Goal: Task Accomplishment & Management: Manage account settings

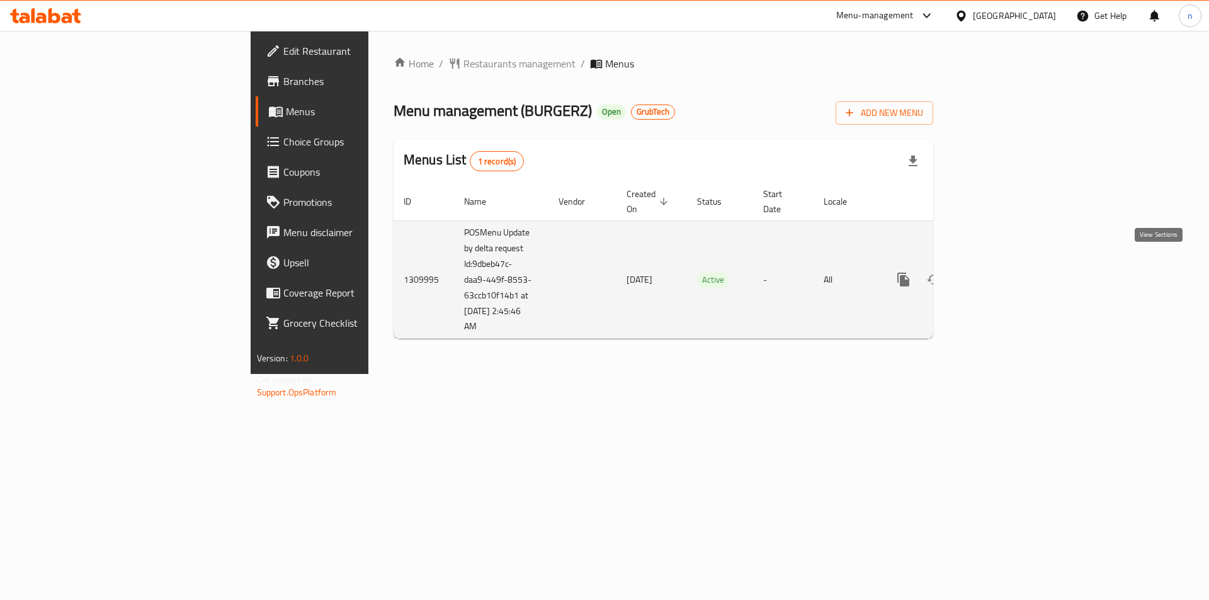
click at [1009, 274] on link "enhanced table" at bounding box center [994, 279] width 30 height 30
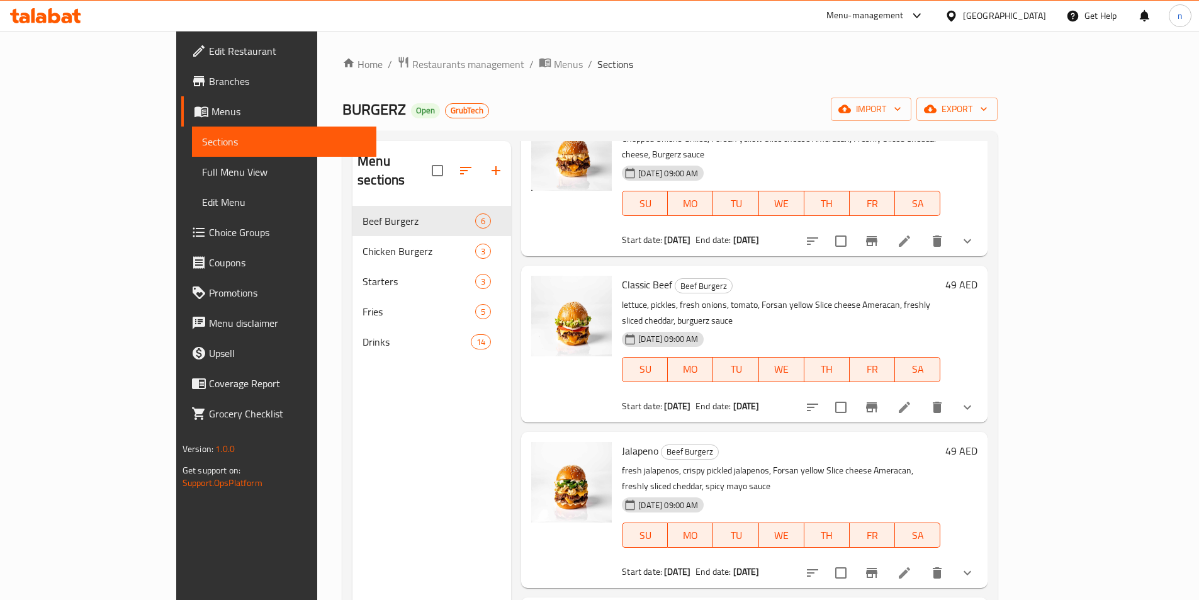
scroll to position [63, 0]
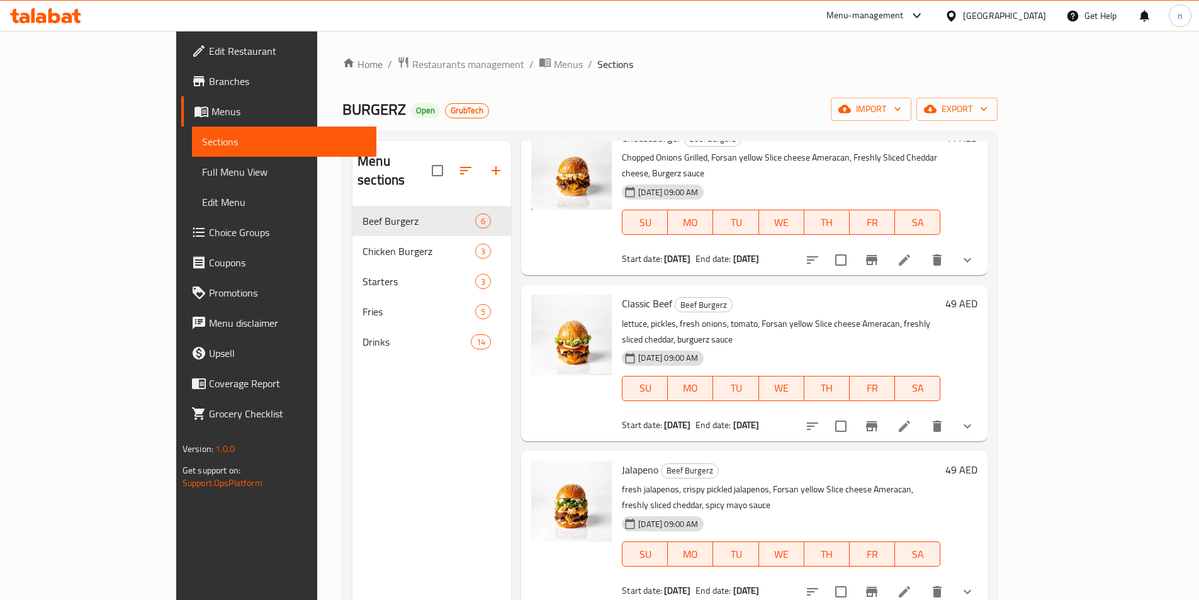
click at [209, 47] on span "Edit Restaurant" at bounding box center [287, 50] width 157 height 15
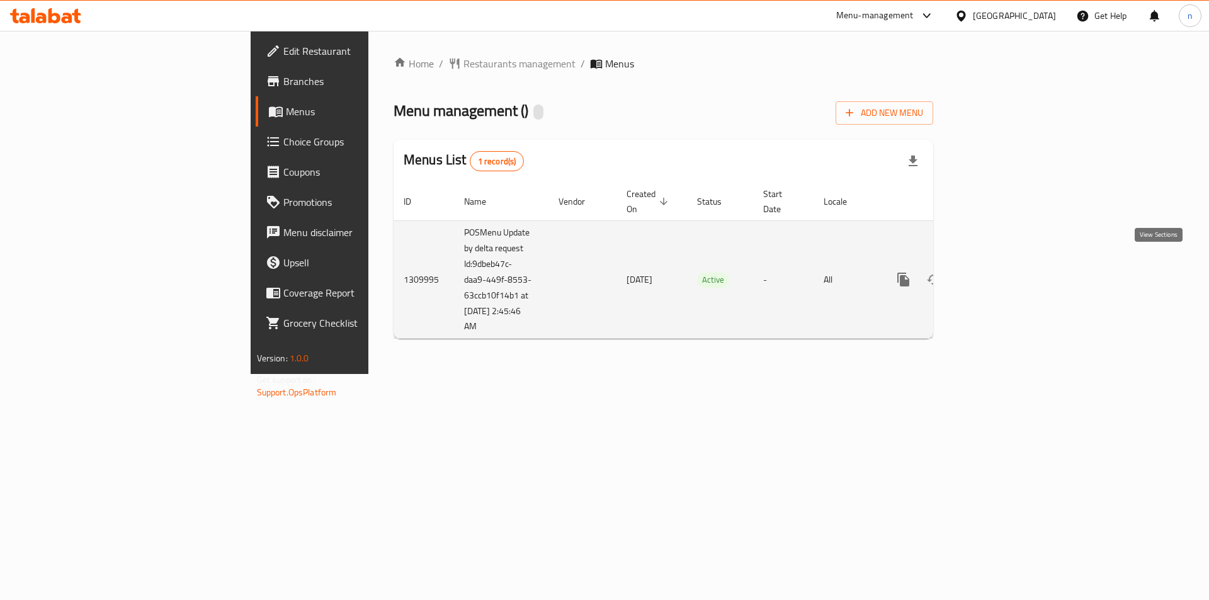
click at [1002, 272] on icon "enhanced table" at bounding box center [994, 279] width 15 height 15
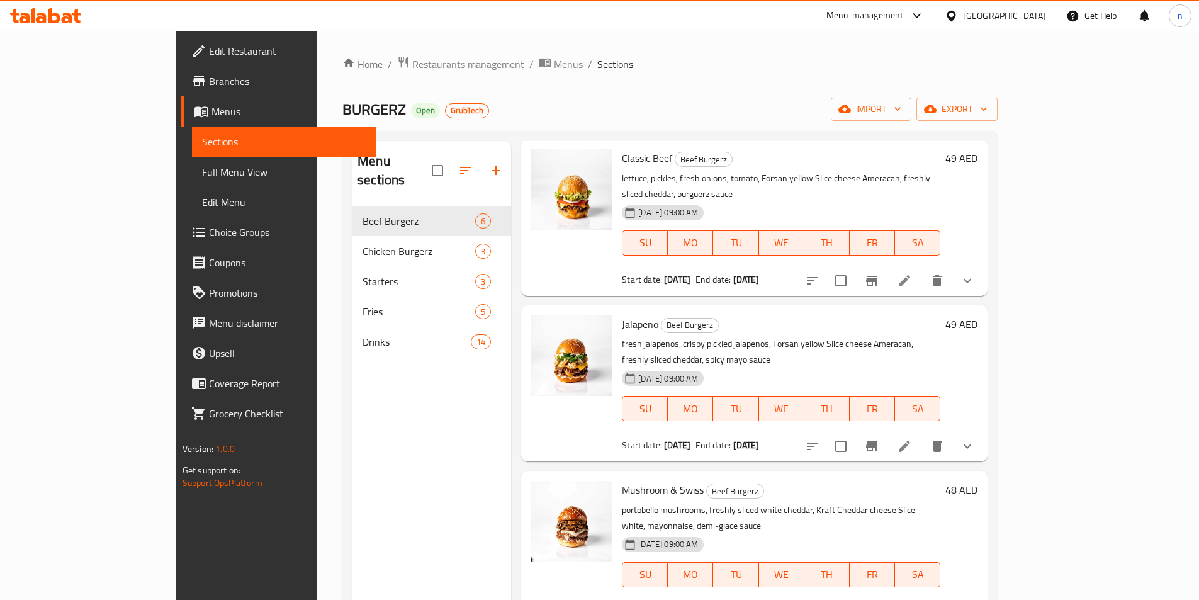
scroll to position [189, 0]
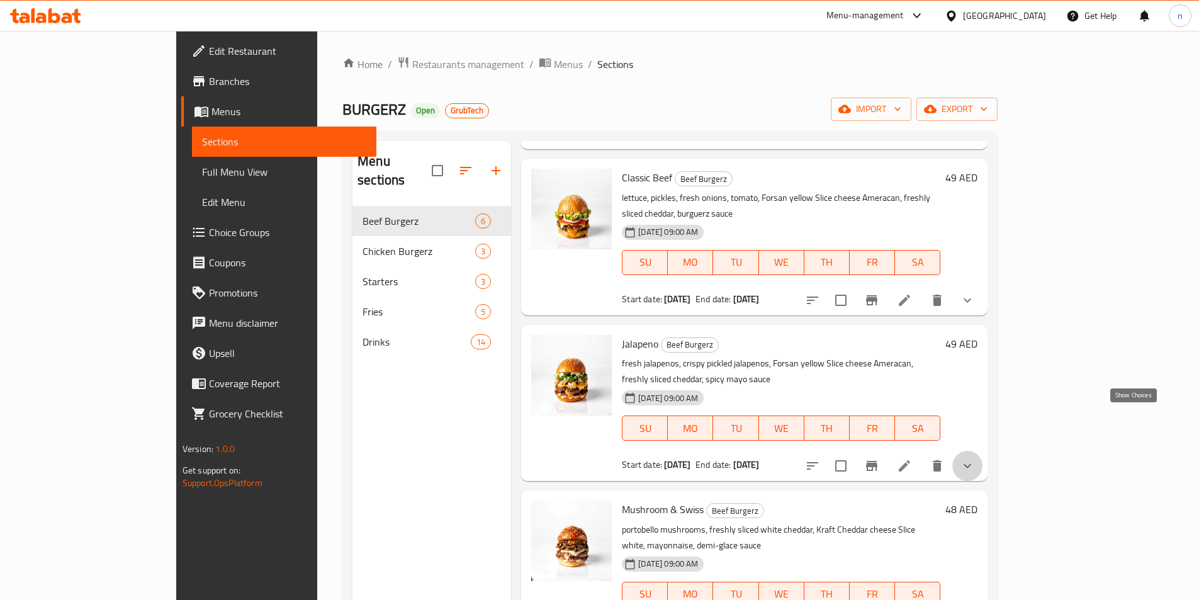
click at [975, 458] on icon "show more" at bounding box center [967, 465] width 15 height 15
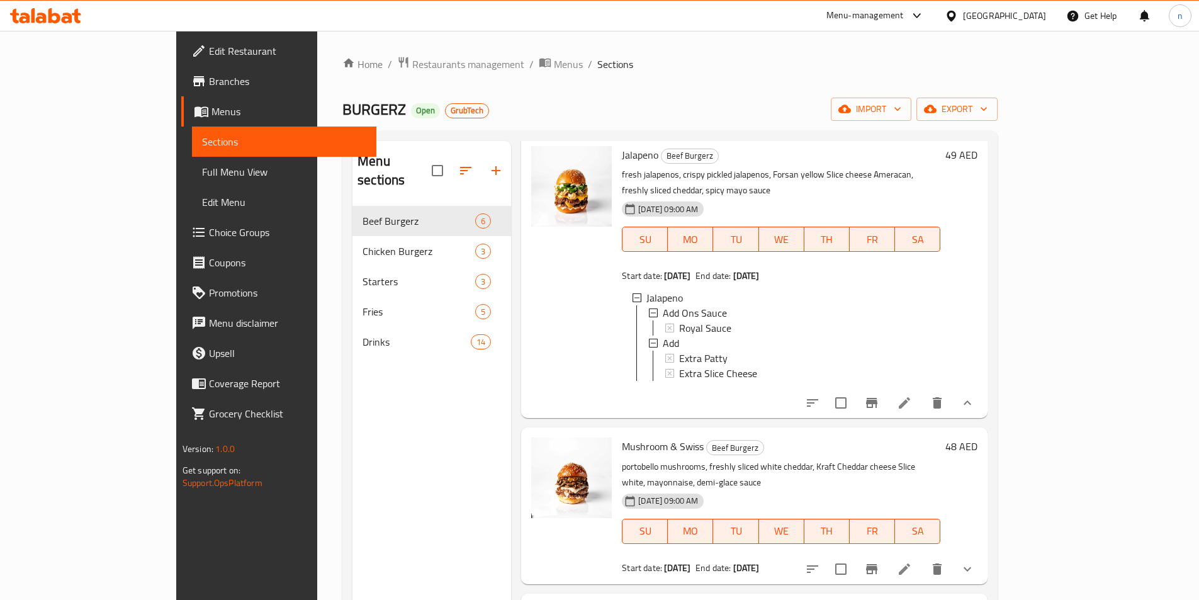
scroll to position [468, 0]
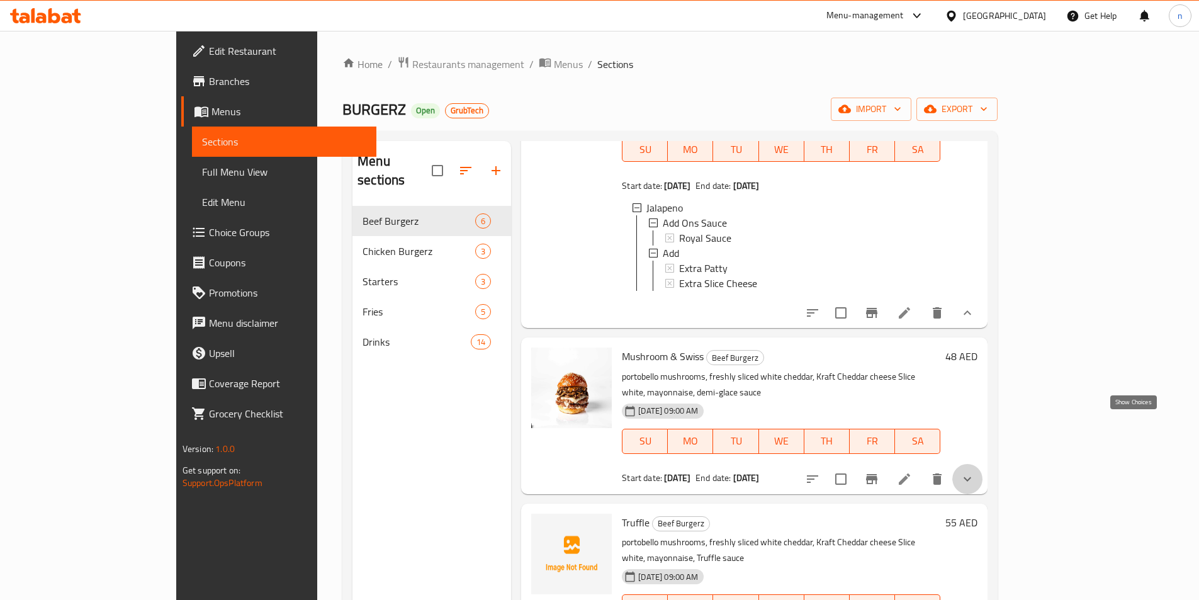
click at [975, 472] on icon "show more" at bounding box center [967, 479] width 15 height 15
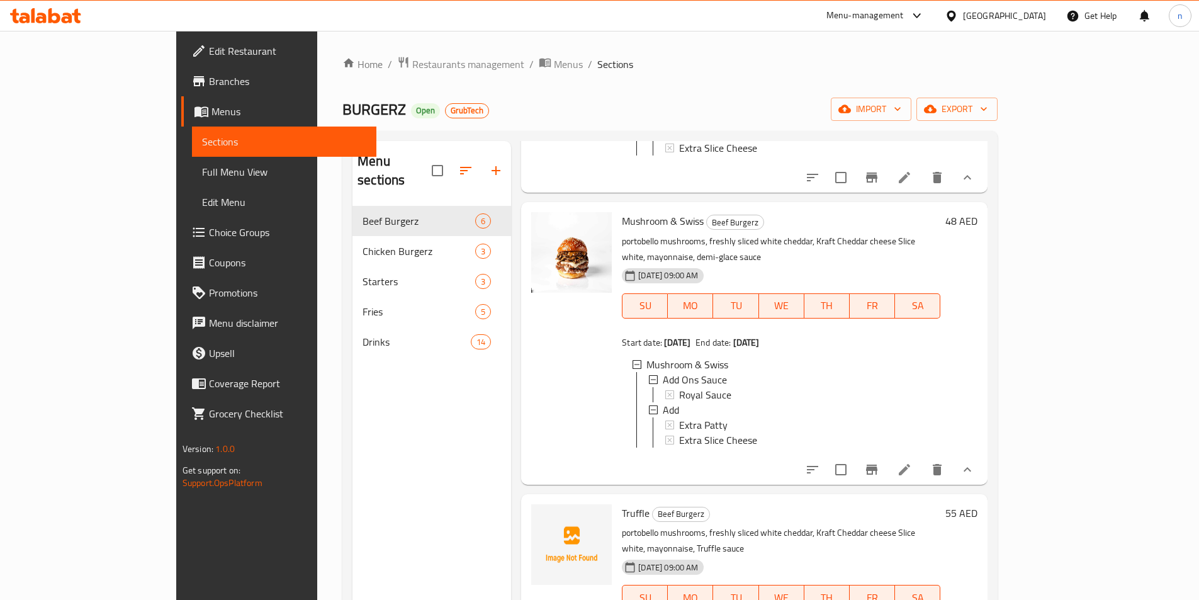
scroll to position [176, 0]
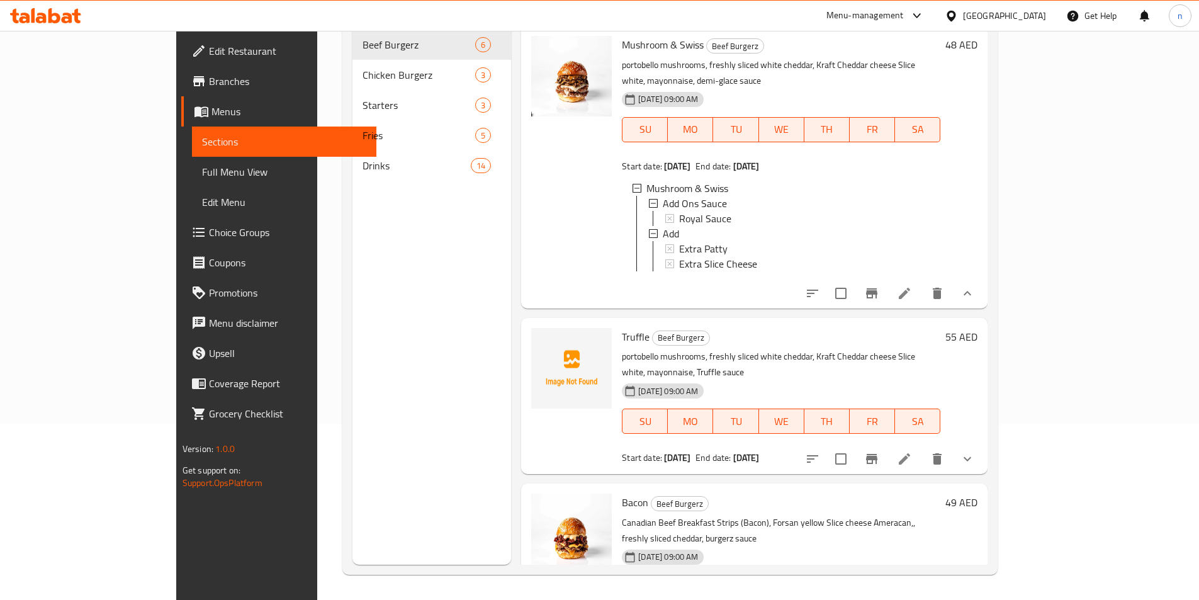
click at [975, 451] on icon "show more" at bounding box center [967, 458] width 15 height 15
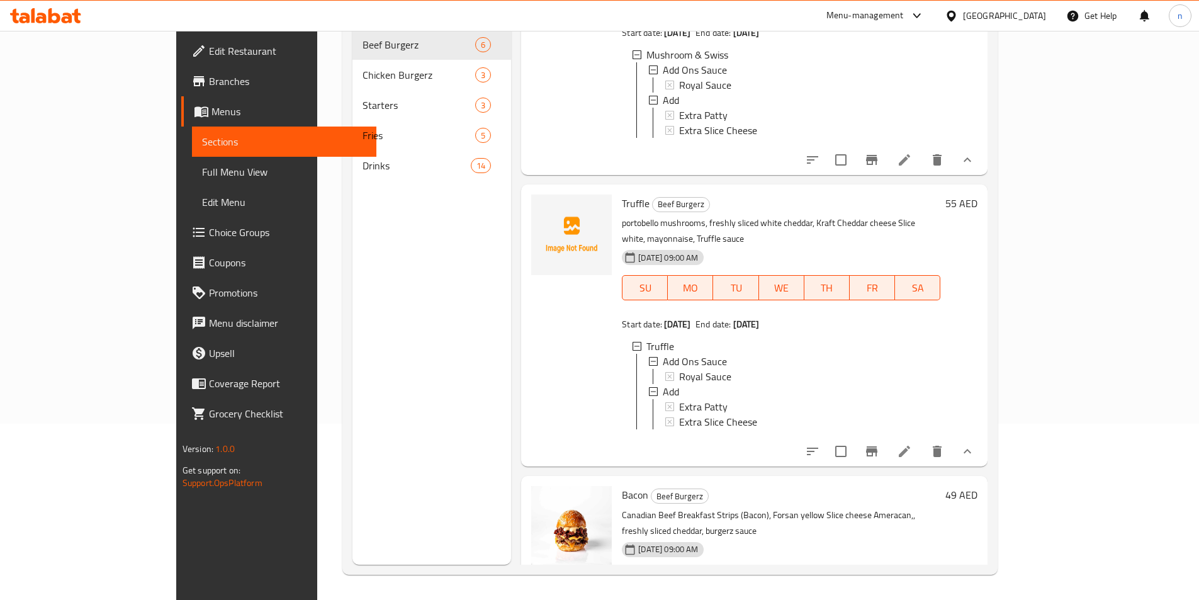
scroll to position [739, 0]
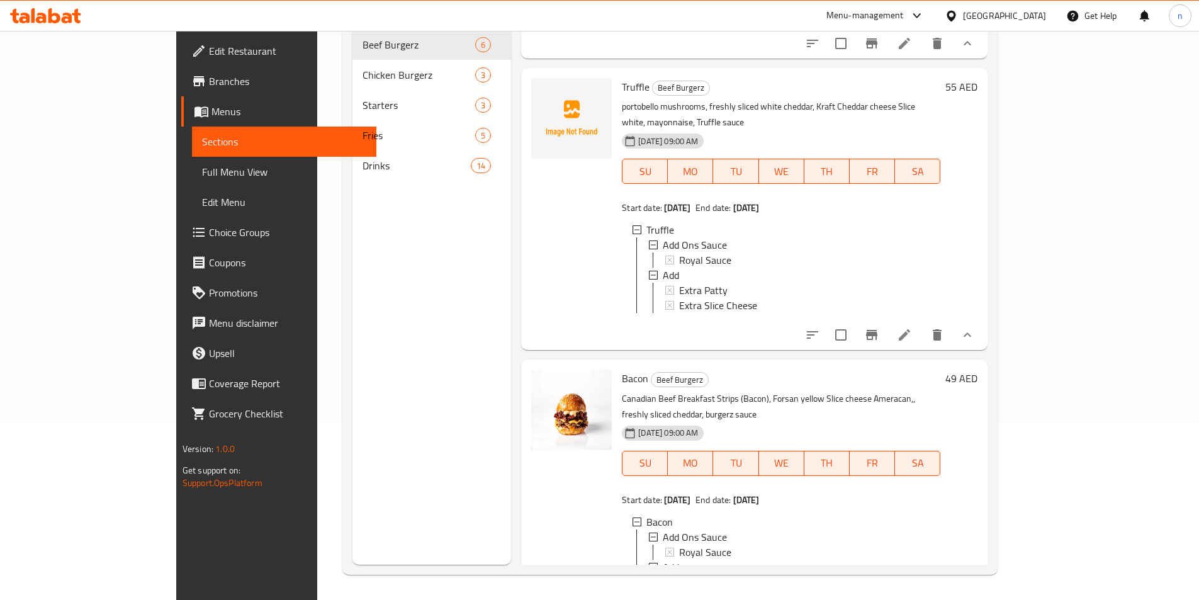
scroll to position [874, 0]
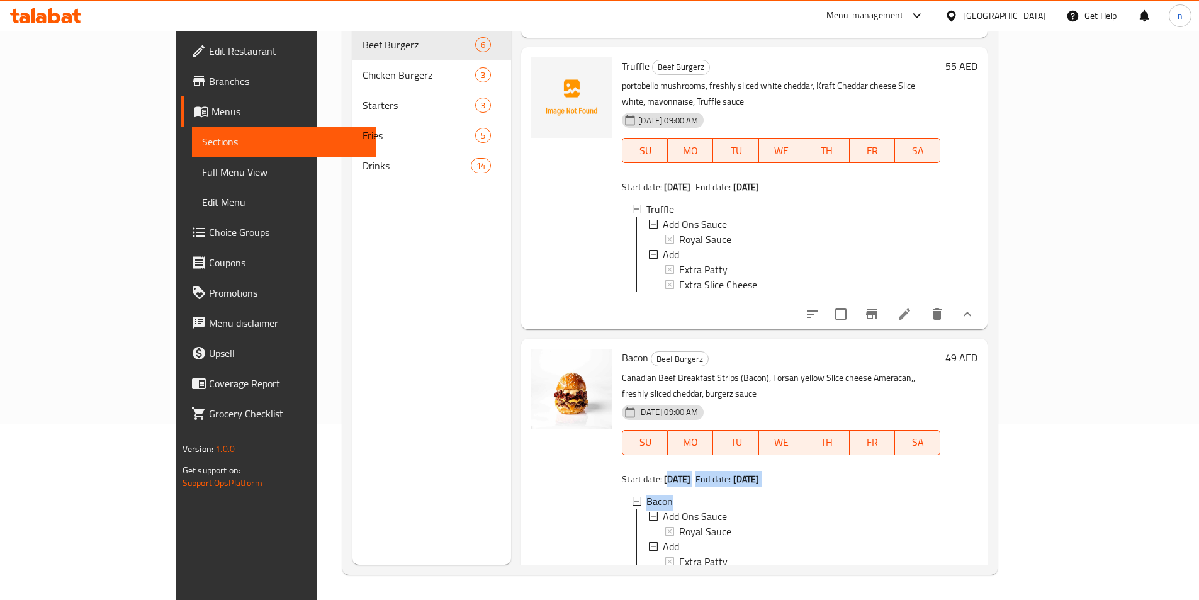
drag, startPoint x: 625, startPoint y: 415, endPoint x: 679, endPoint y: 419, distance: 54.3
click at [679, 419] on div "Bacon Beef Burgerz Canadian Beef Breakfast Strips (Bacon), Forsan yellow Slice …" at bounding box center [781, 480] width 329 height 272
click at [560, 444] on div at bounding box center [571, 480] width 91 height 272
click at [664, 471] on b "[DATE]" at bounding box center [677, 479] width 26 height 16
click at [533, 414] on div at bounding box center [571, 480] width 91 height 272
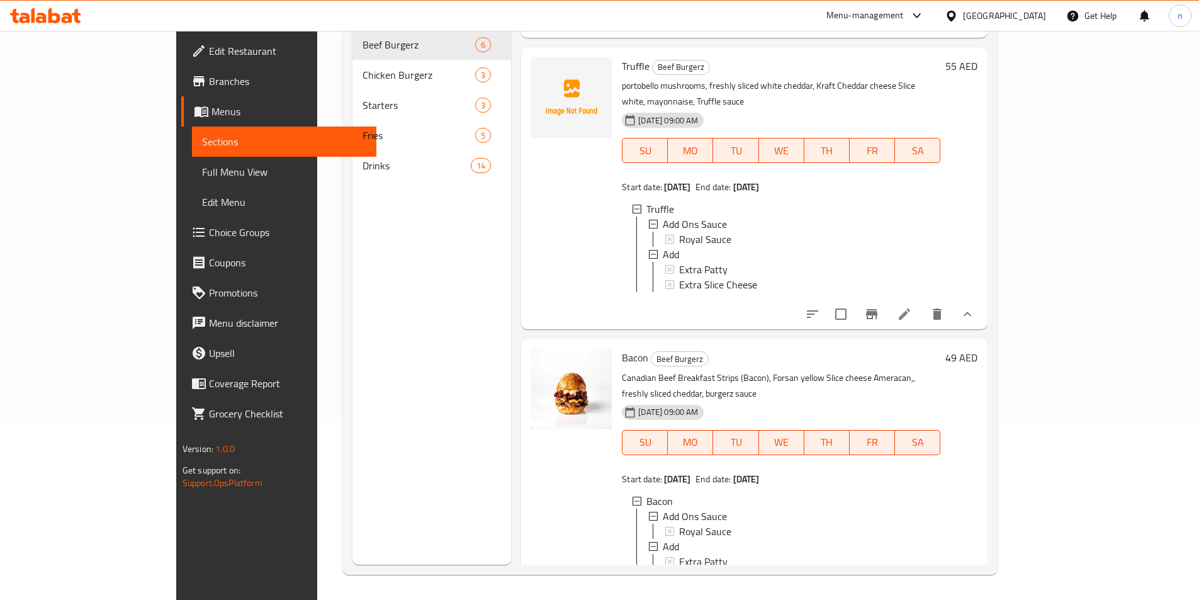
scroll to position [748, 0]
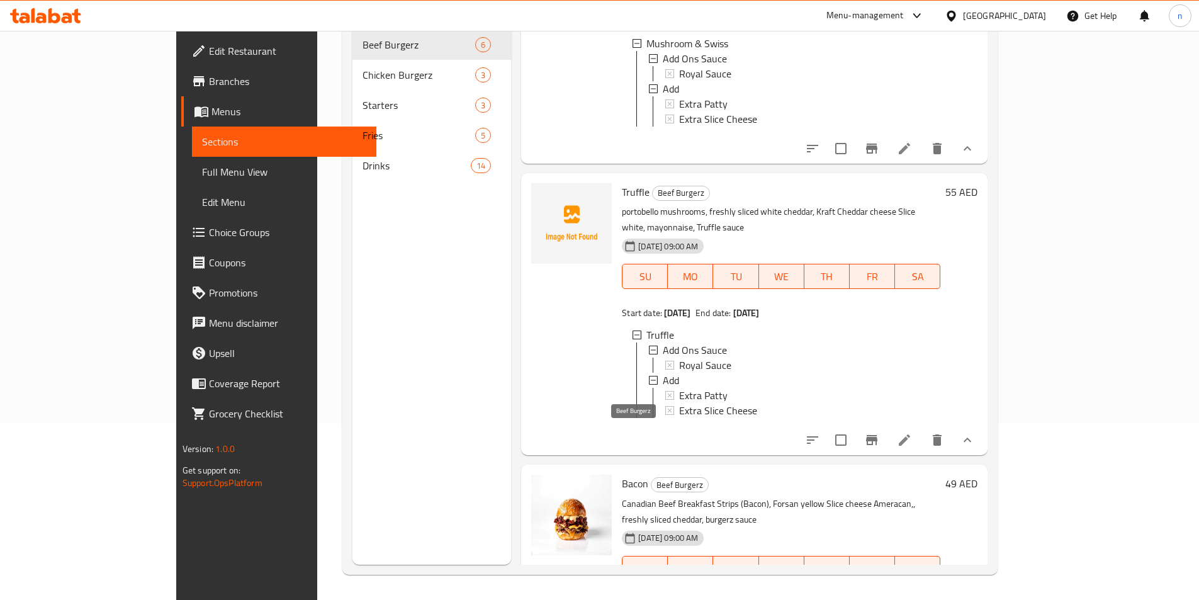
click at [654, 478] on span "Beef Burgerz" at bounding box center [680, 485] width 57 height 14
click at [691, 475] on h6 "Bacon Beef Burgerz" at bounding box center [781, 484] width 319 height 18
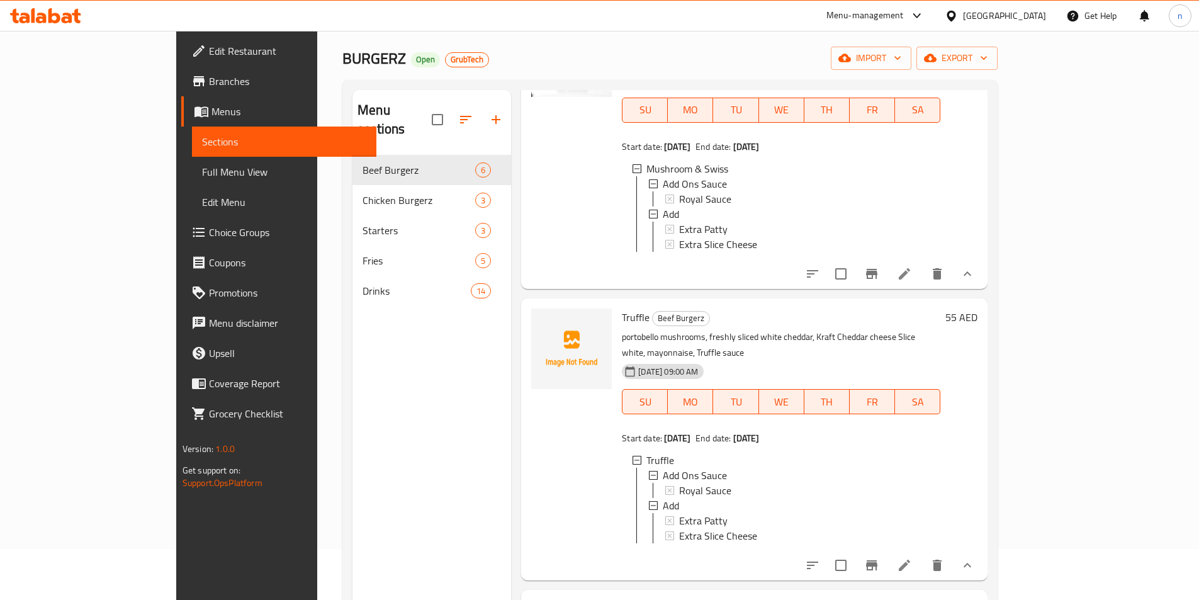
scroll to position [50, 0]
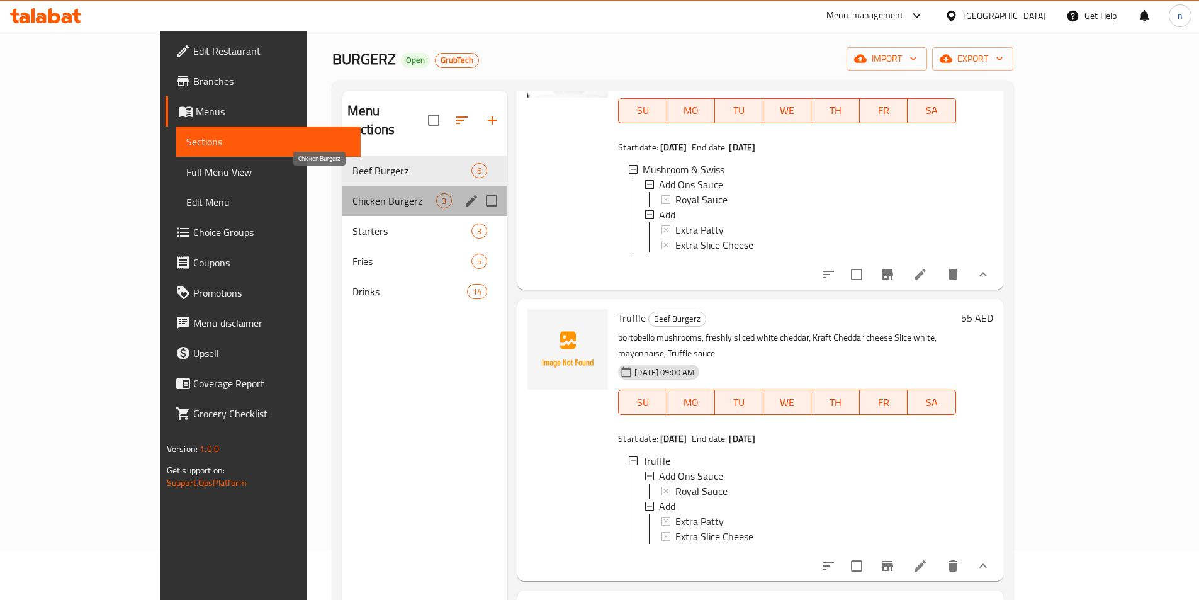
click at [353, 193] on span "Chicken Burgerz" at bounding box center [395, 200] width 84 height 15
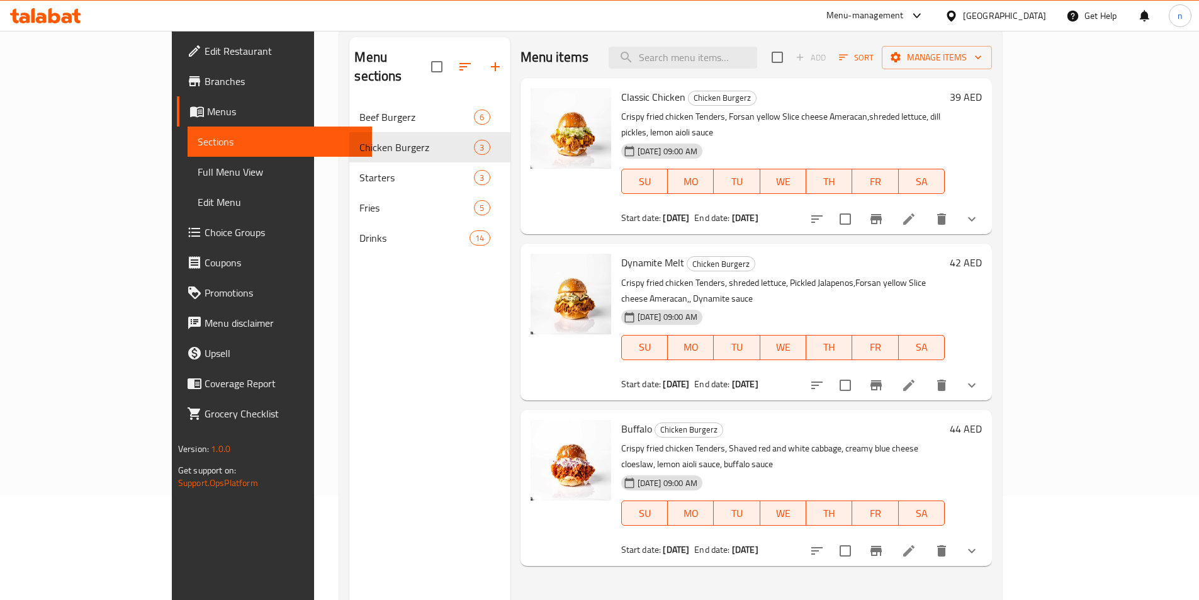
scroll to position [176, 0]
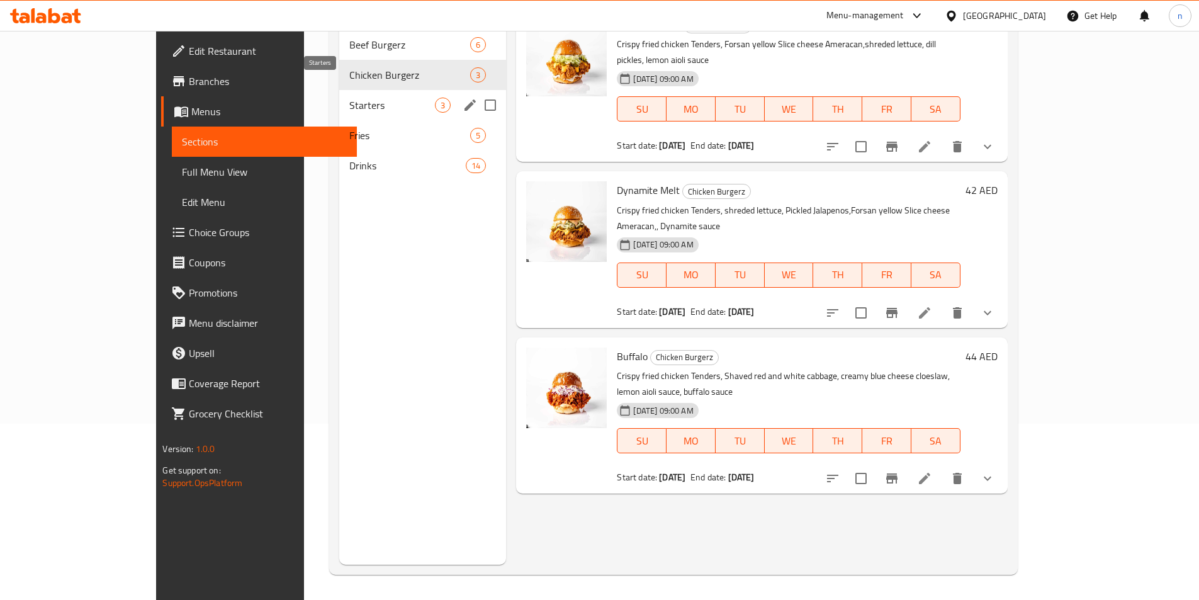
click at [349, 98] on span "Starters" at bounding box center [392, 105] width 86 height 15
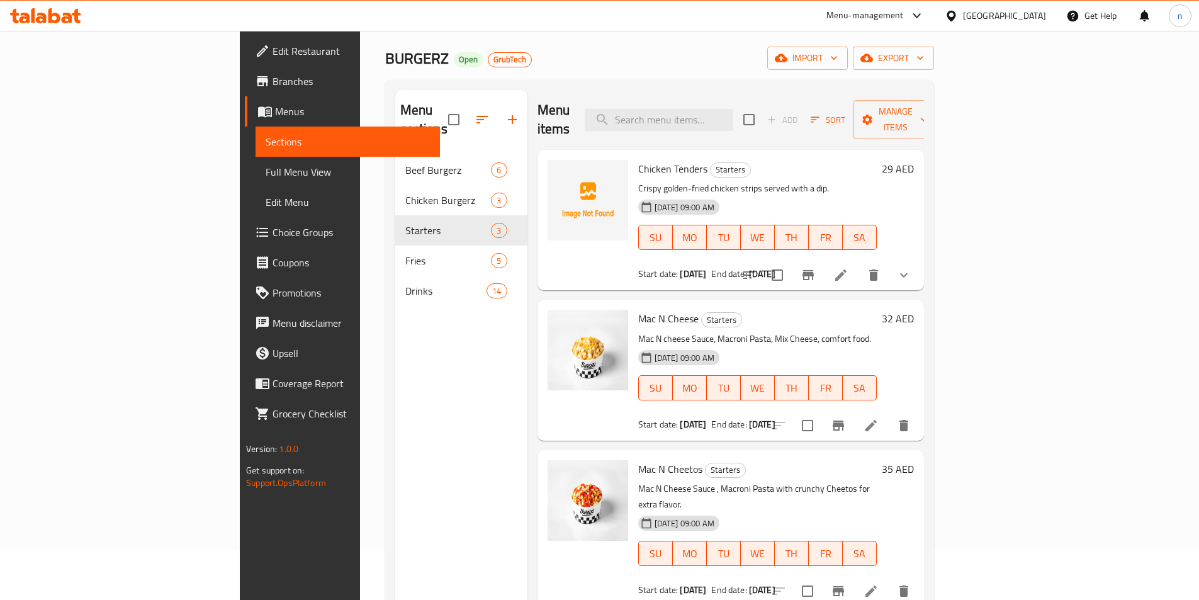
scroll to position [50, 0]
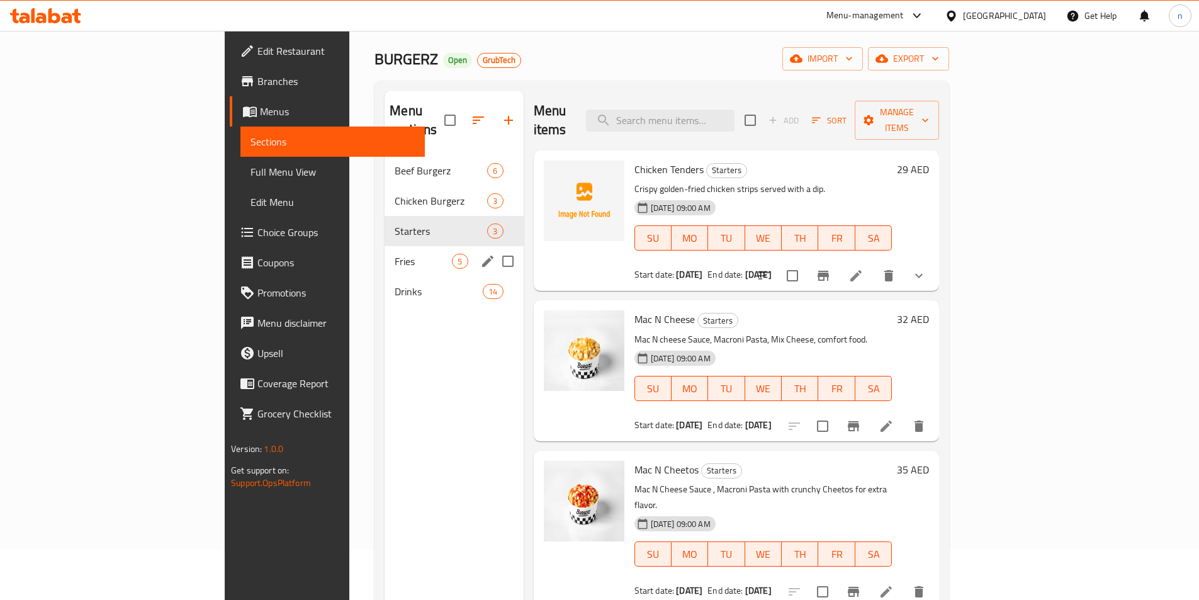
click at [385, 252] on div "Fries 5" at bounding box center [454, 261] width 139 height 30
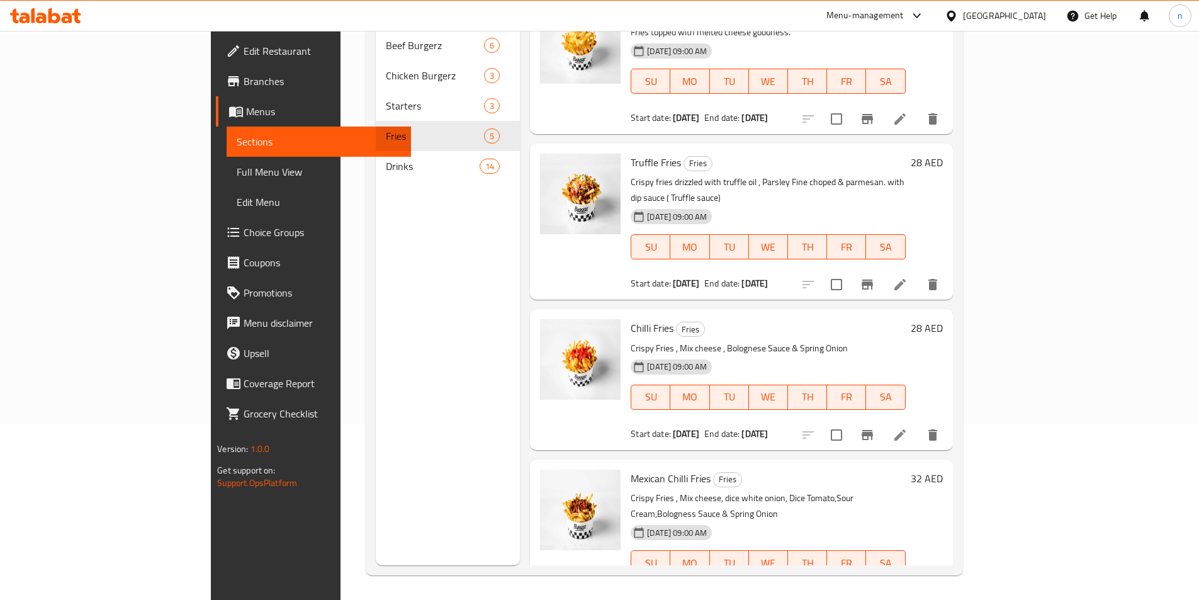
scroll to position [176, 0]
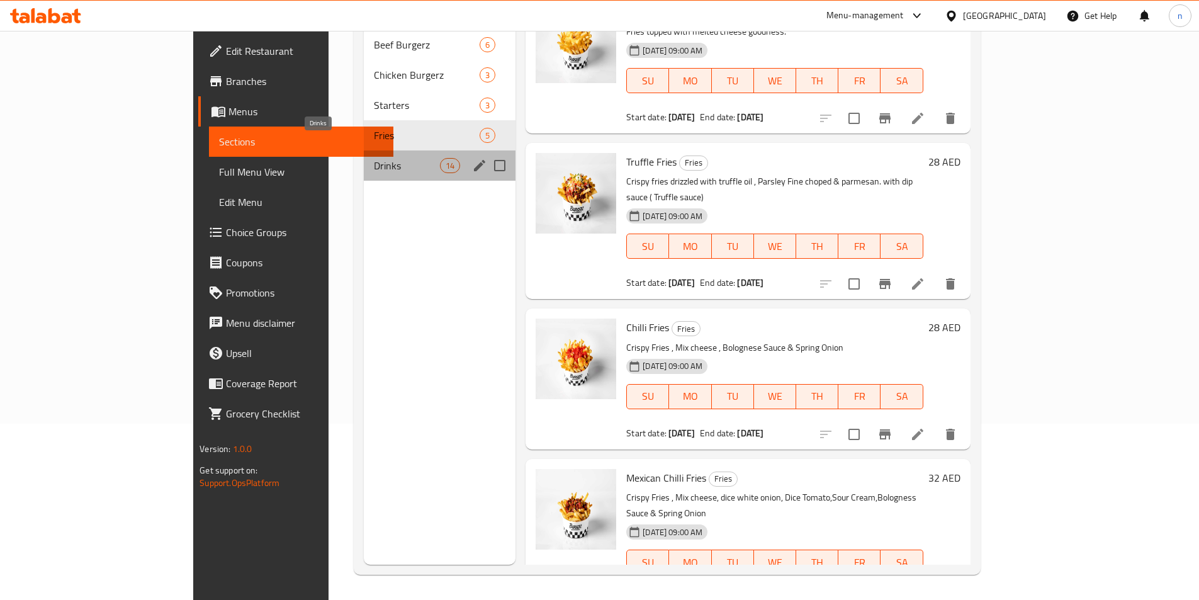
click at [374, 158] on span "Drinks" at bounding box center [407, 165] width 66 height 15
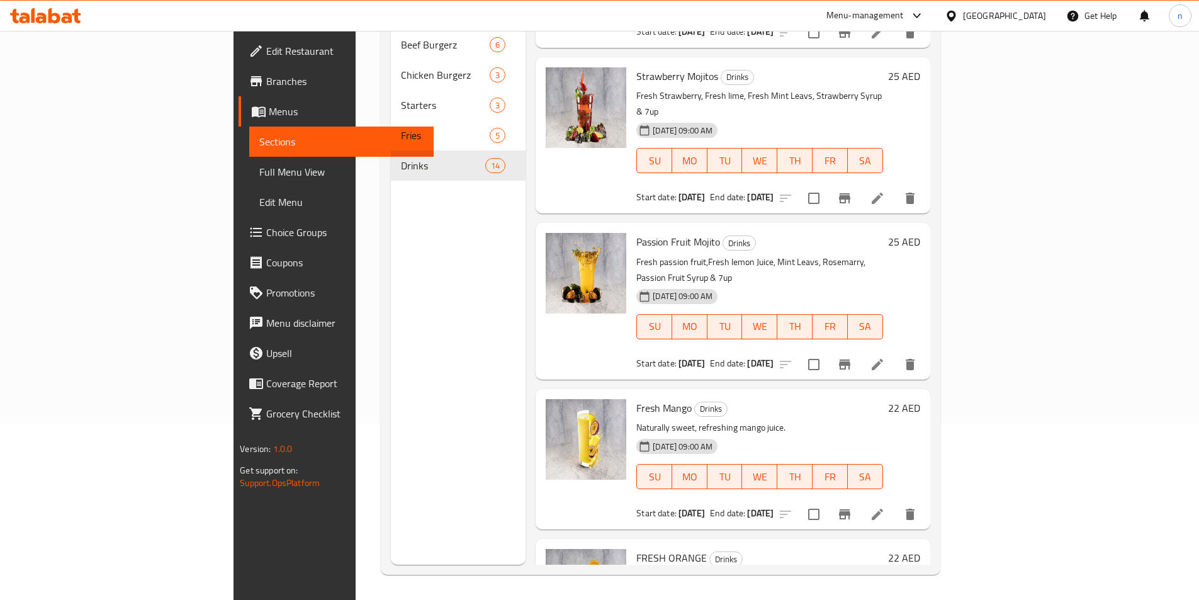
scroll to position [245, 0]
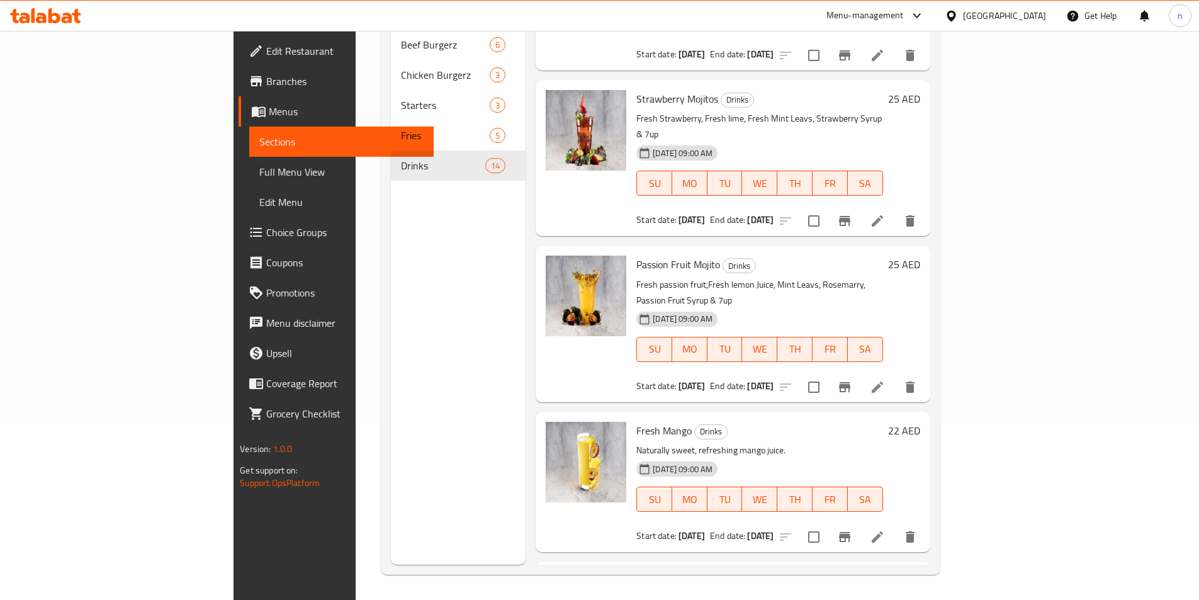
click at [642, 490] on span "SU" at bounding box center [654, 499] width 25 height 18
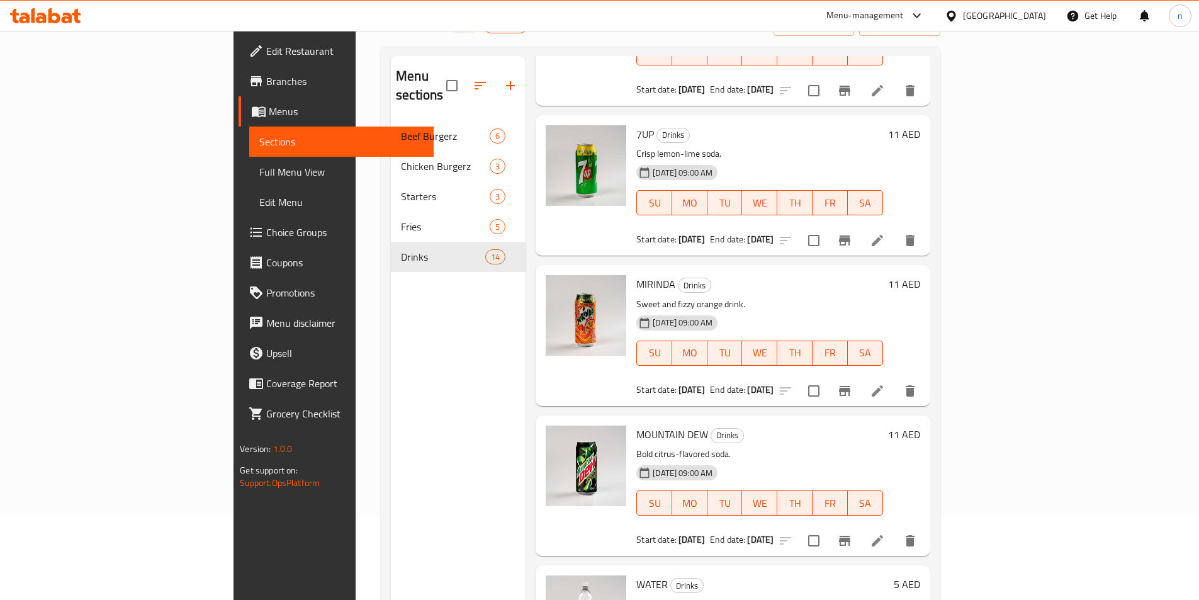
scroll to position [113, 0]
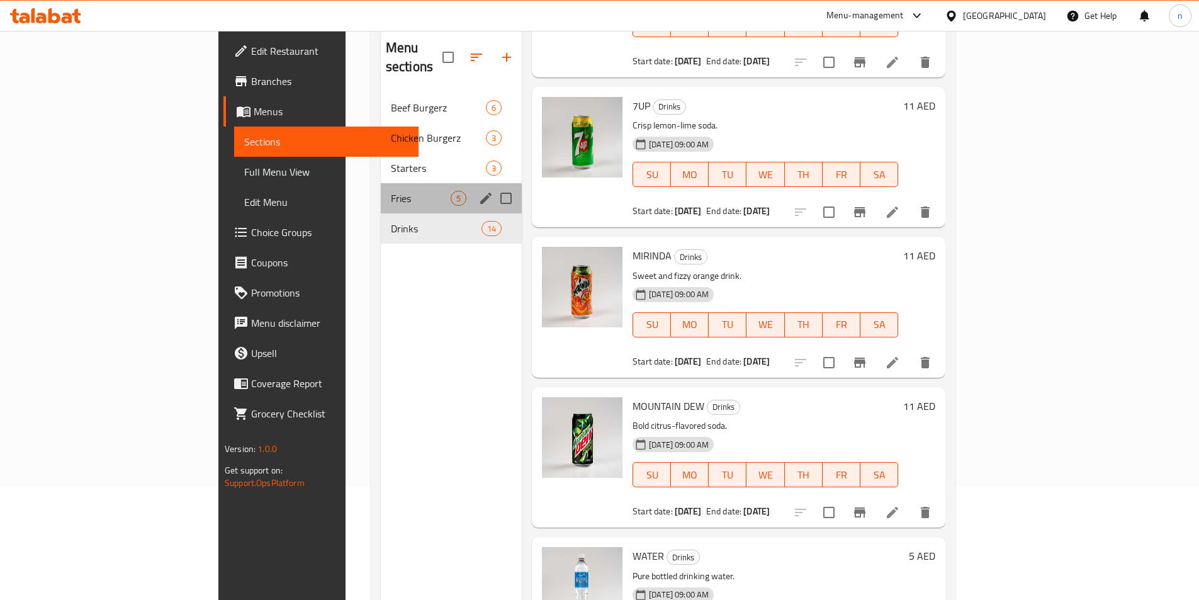
click at [381, 183] on div "Fries 5" at bounding box center [451, 198] width 141 height 30
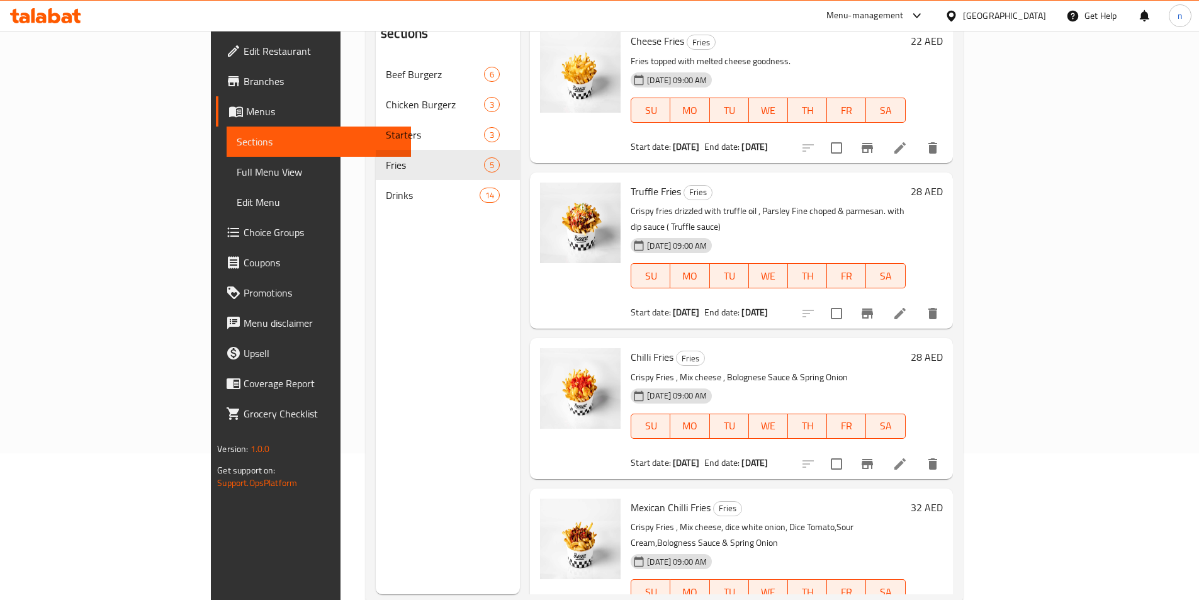
scroll to position [176, 0]
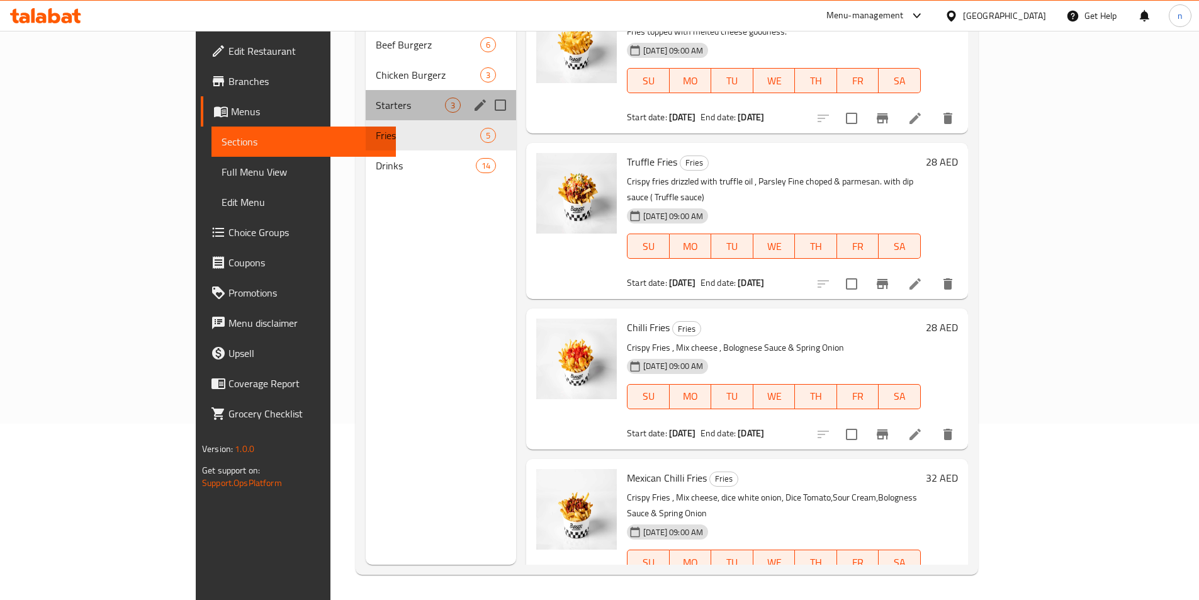
click at [366, 98] on div "Starters 3" at bounding box center [441, 105] width 150 height 30
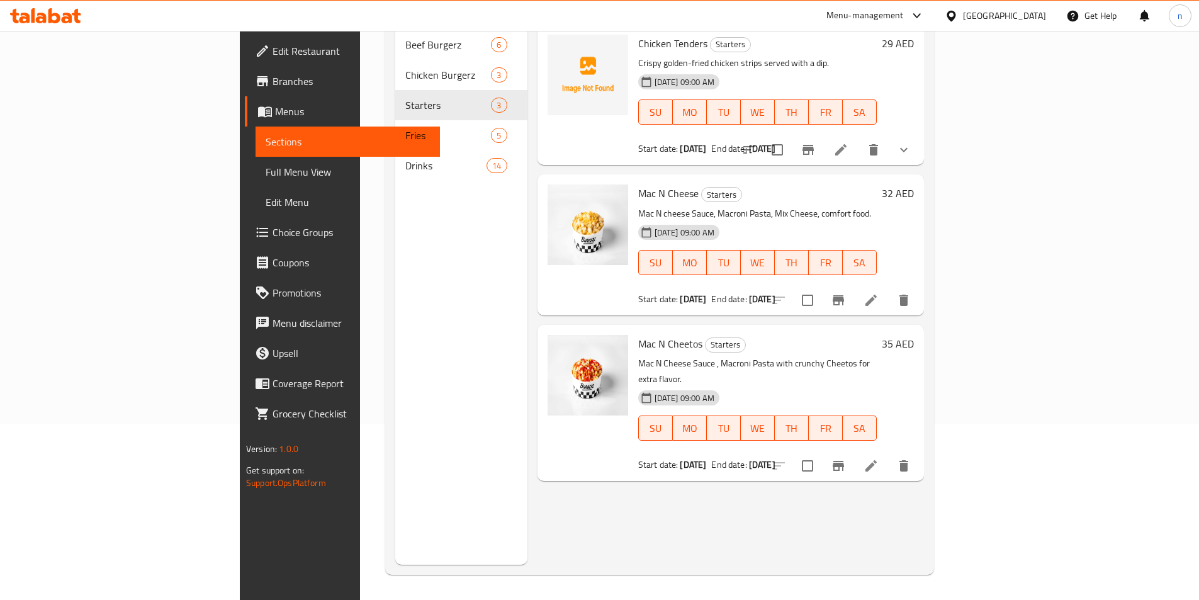
scroll to position [113, 0]
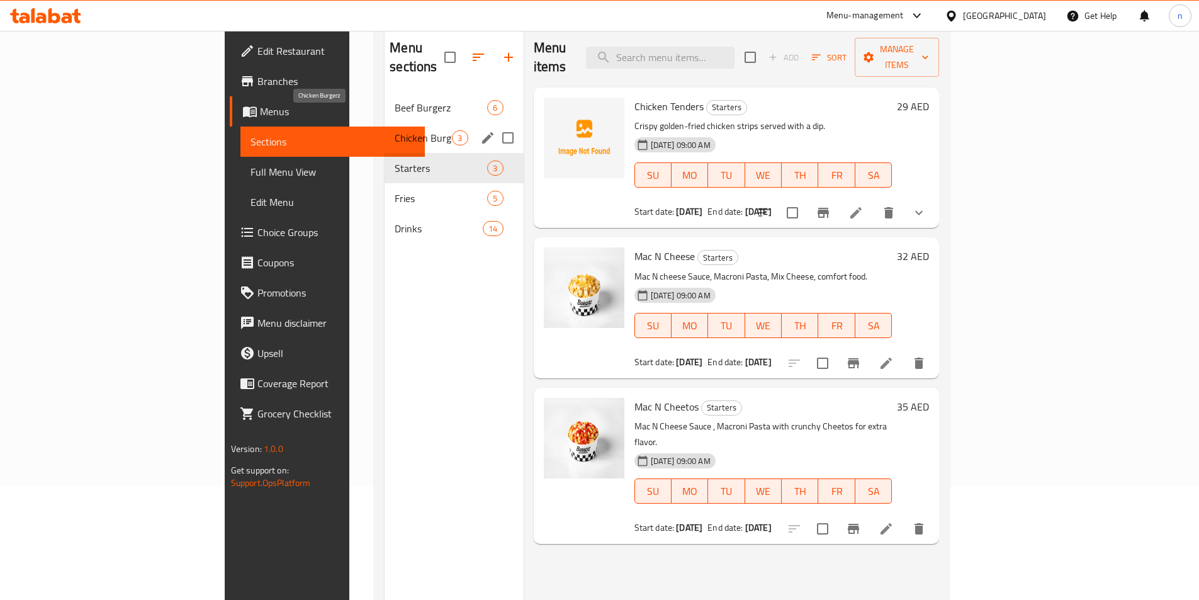
click at [395, 130] on span "Chicken Burgerz" at bounding box center [423, 137] width 57 height 15
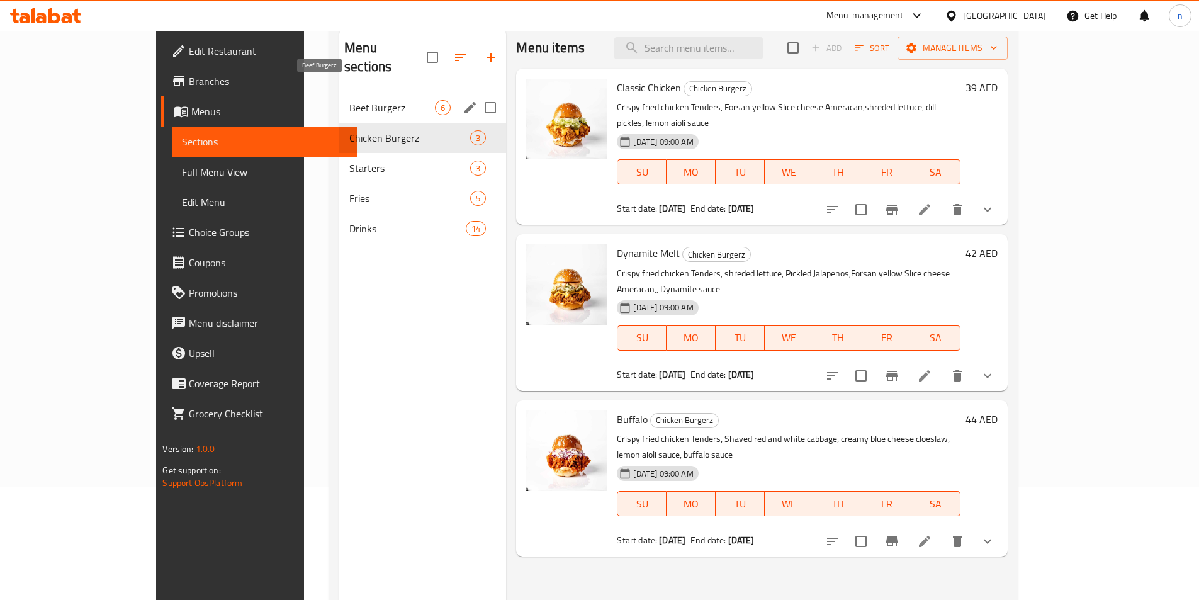
click at [349, 100] on span "Beef Burgerz" at bounding box center [392, 107] width 86 height 15
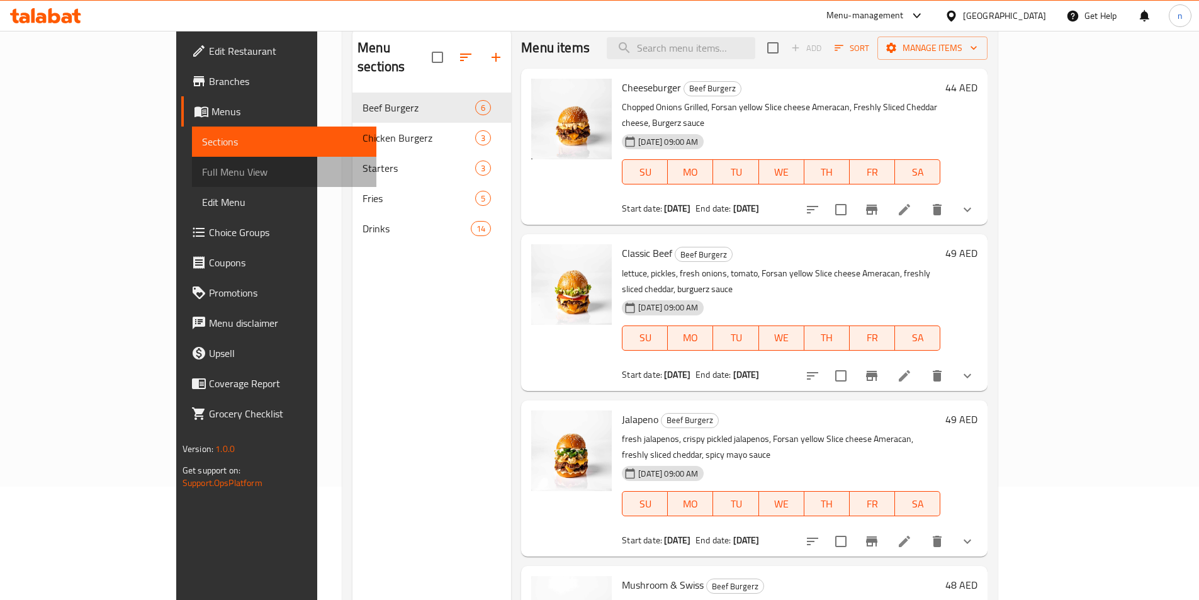
click at [202, 171] on span "Full Menu View" at bounding box center [284, 171] width 164 height 15
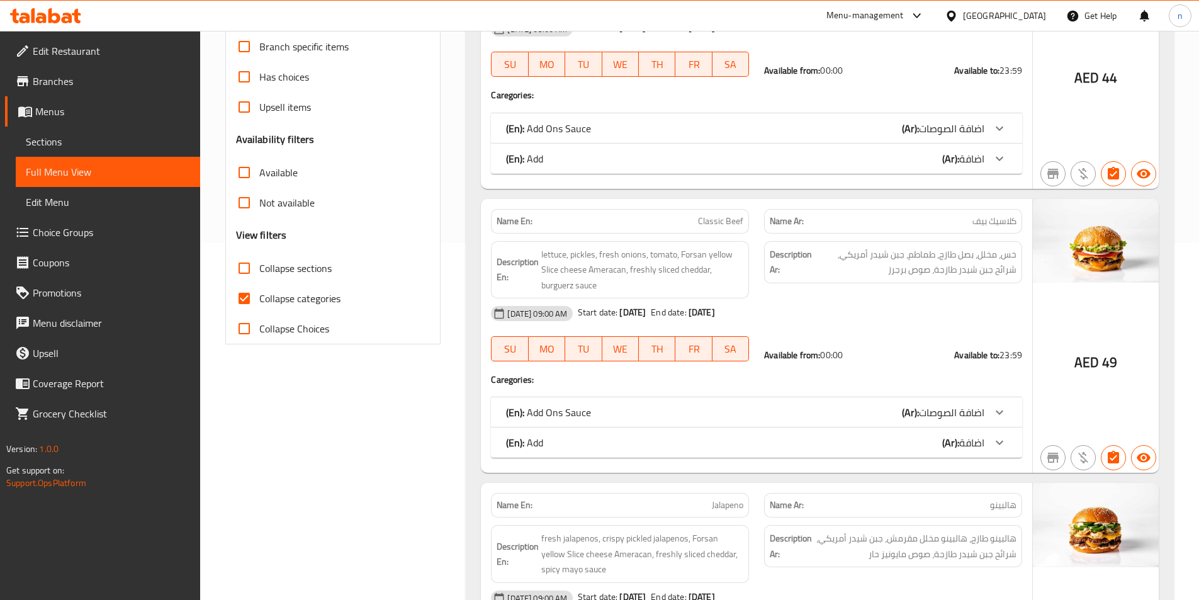
scroll to position [365, 0]
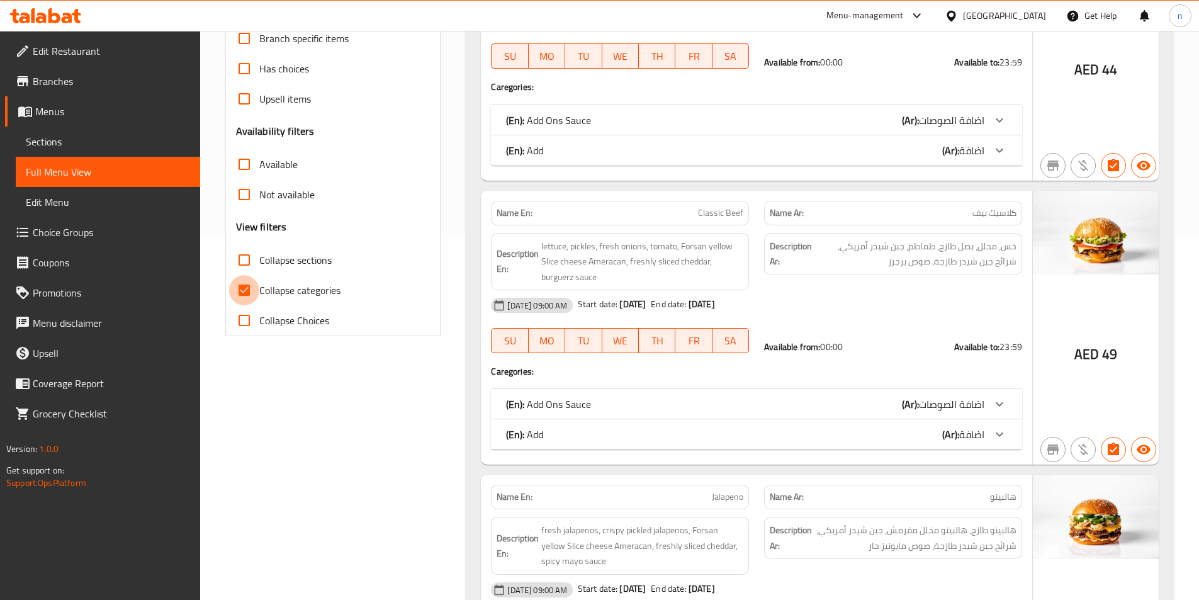
click at [241, 290] on input "Collapse categories" at bounding box center [244, 290] width 30 height 30
checkbox input "false"
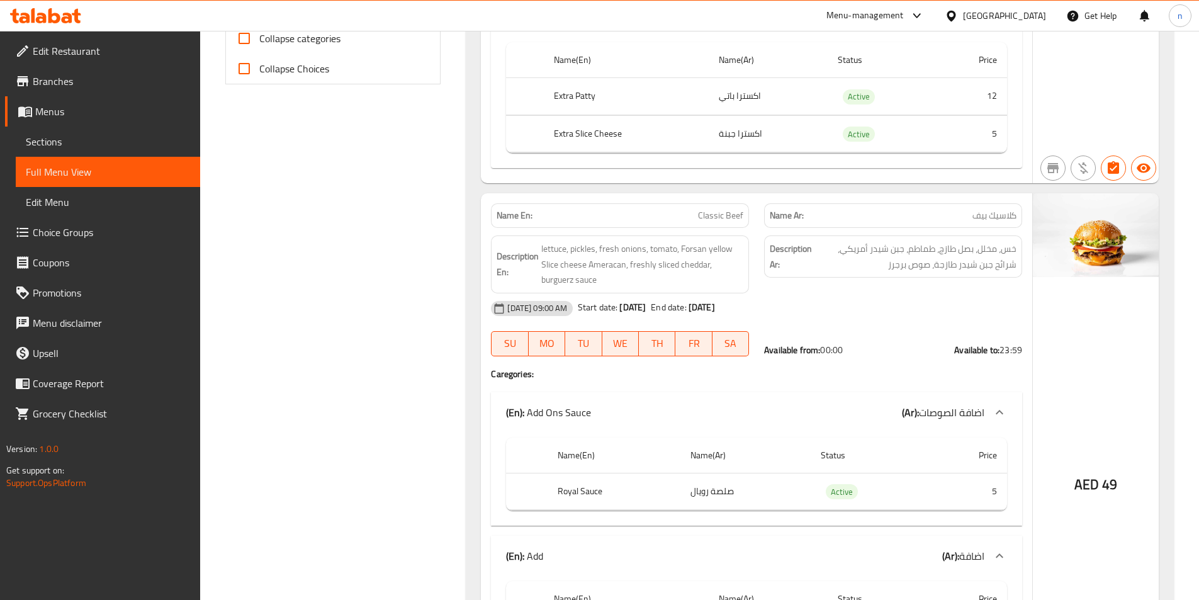
scroll to position [491, 0]
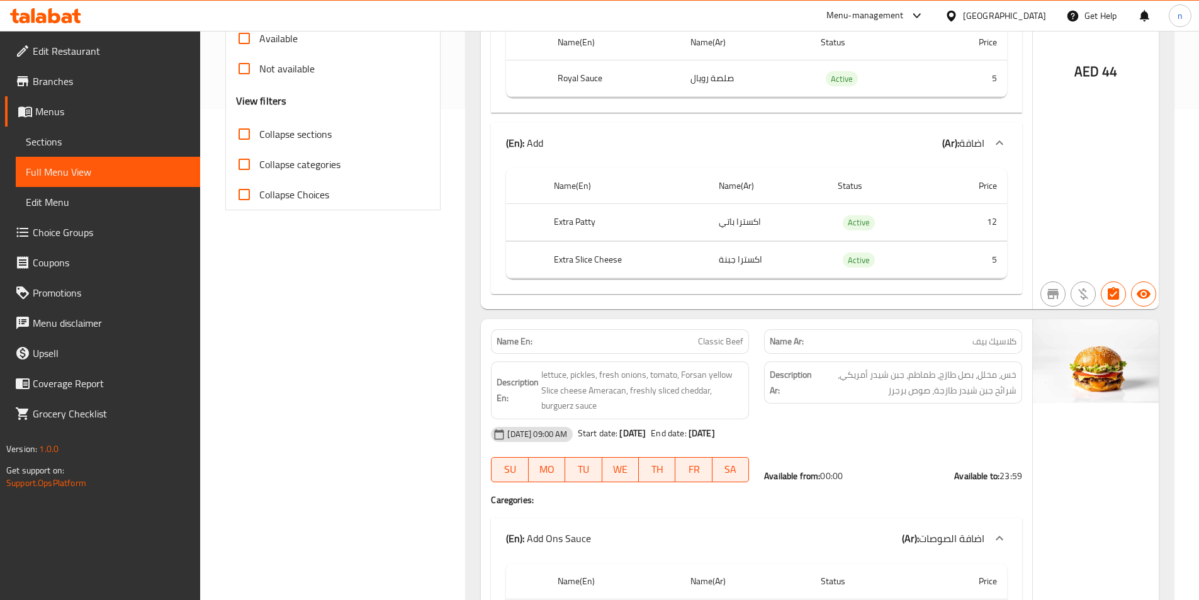
drag, startPoint x: 518, startPoint y: 312, endPoint x: 416, endPoint y: 299, distance: 102.8
click at [567, 263] on th "Extra Slice Cheese" at bounding box center [626, 259] width 165 height 37
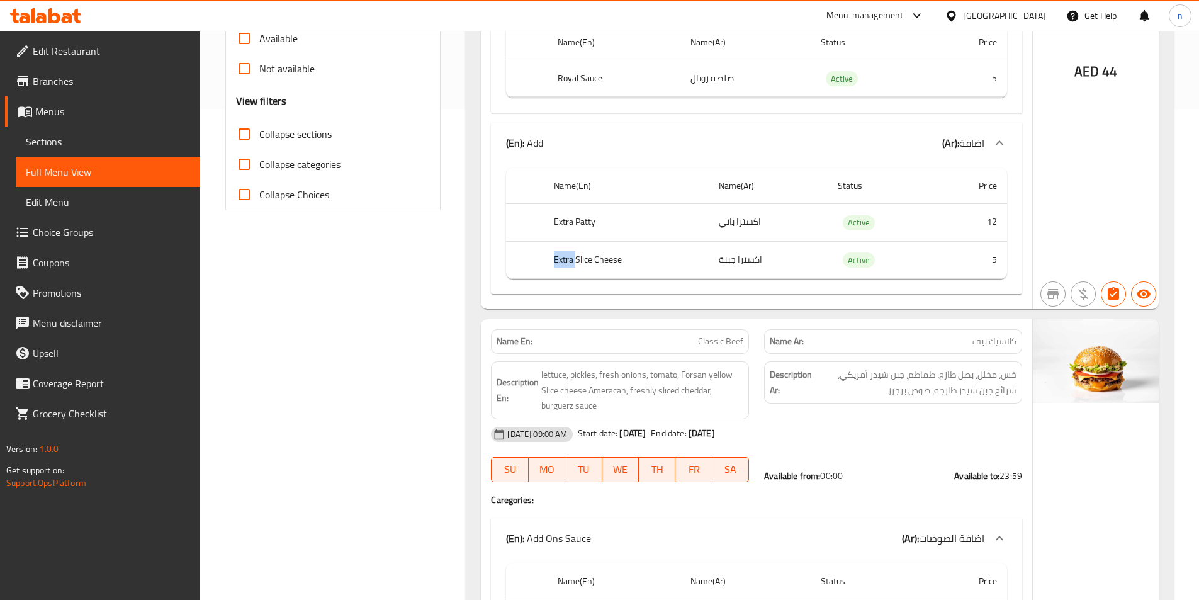
click at [567, 263] on th "Extra Slice Cheese" at bounding box center [626, 259] width 165 height 37
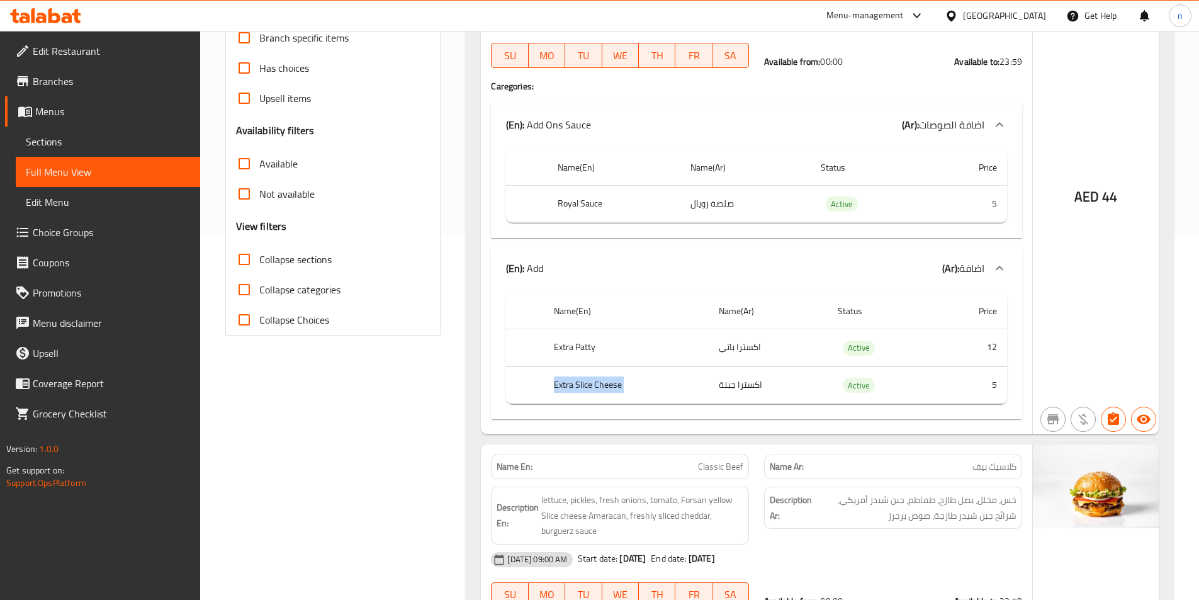
scroll to position [428, 0]
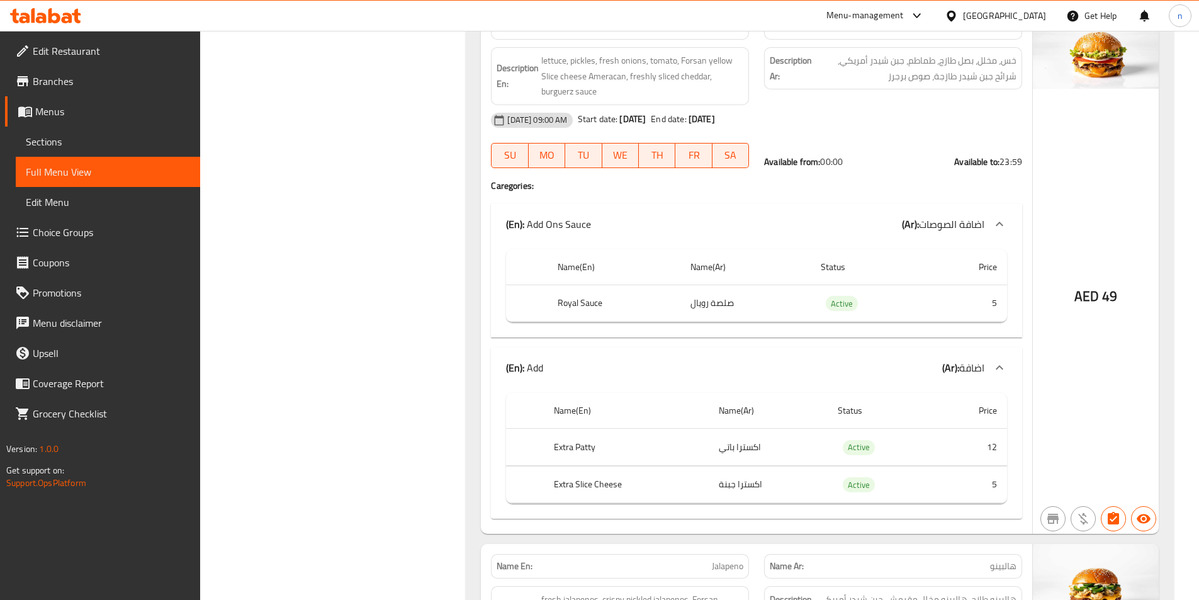
scroll to position [806, 0]
drag, startPoint x: 558, startPoint y: 299, endPoint x: 608, endPoint y: 306, distance: 50.2
click at [608, 306] on th "Royal Sauce" at bounding box center [614, 302] width 133 height 37
click at [603, 324] on div "Name(En) Name(Ar) Status Price Royal Sauce صلصة رويال Active 5" at bounding box center [756, 291] width 531 height 94
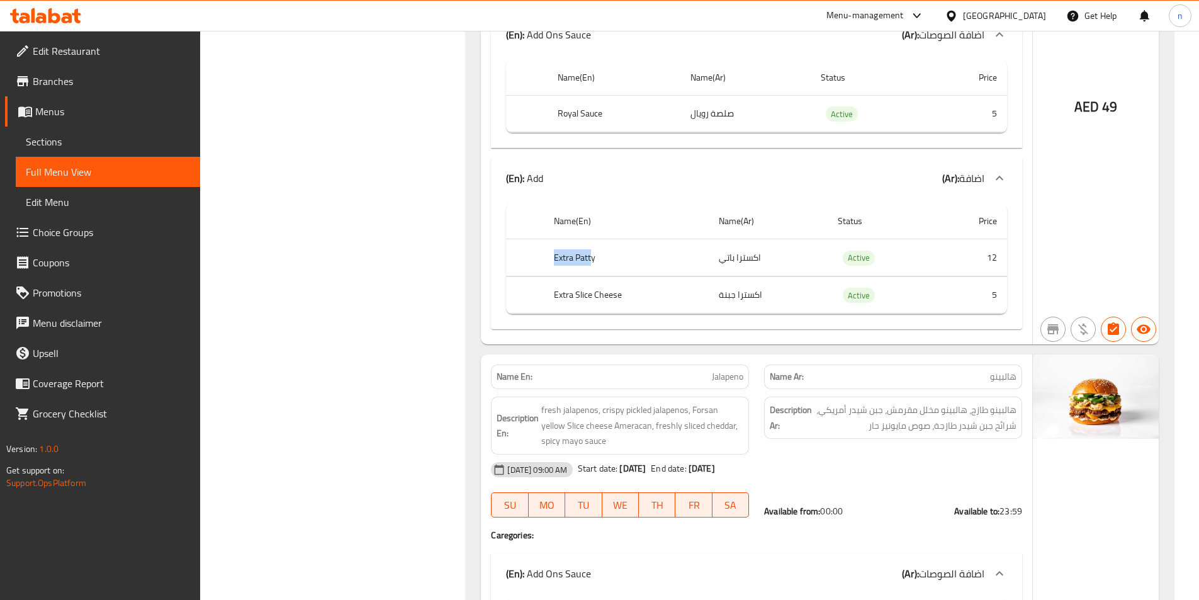
drag, startPoint x: 556, startPoint y: 255, endPoint x: 592, endPoint y: 259, distance: 36.2
click at [592, 259] on th "Extra Patty" at bounding box center [626, 257] width 165 height 37
click at [597, 272] on th "Extra Patty" at bounding box center [626, 257] width 165 height 37
drag, startPoint x: 556, startPoint y: 293, endPoint x: 604, endPoint y: 298, distance: 48.7
click at [604, 298] on th "Extra Slice Cheese" at bounding box center [626, 294] width 165 height 37
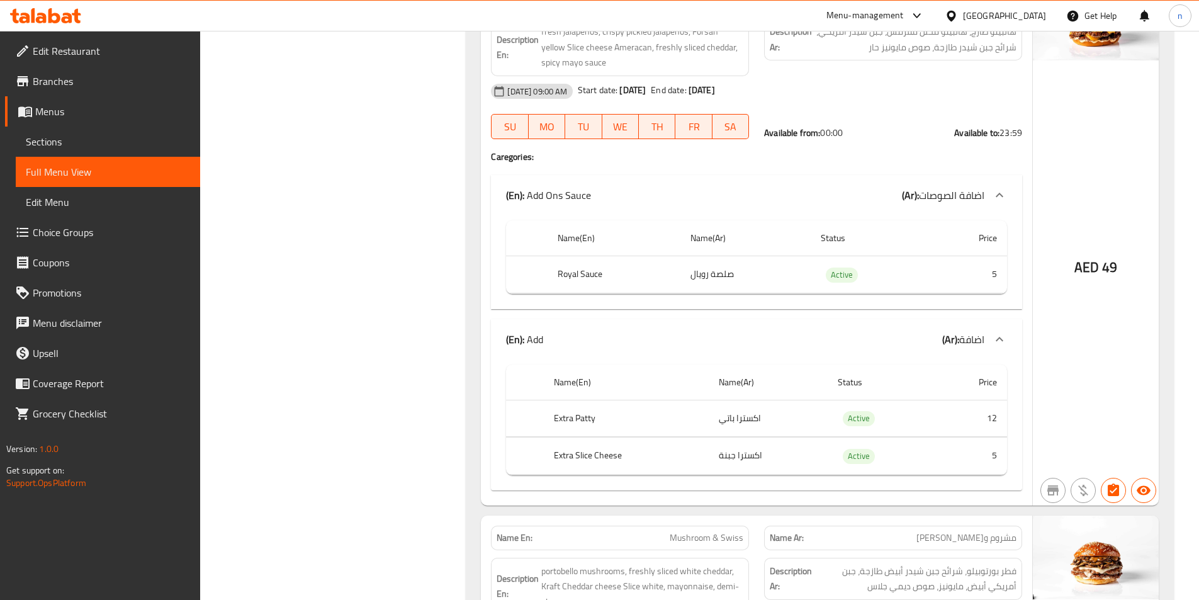
scroll to position [1373, 0]
drag, startPoint x: 751, startPoint y: 455, endPoint x: 721, endPoint y: 455, distance: 30.2
click at [721, 455] on td "اكسترا جبنة" at bounding box center [768, 456] width 119 height 37
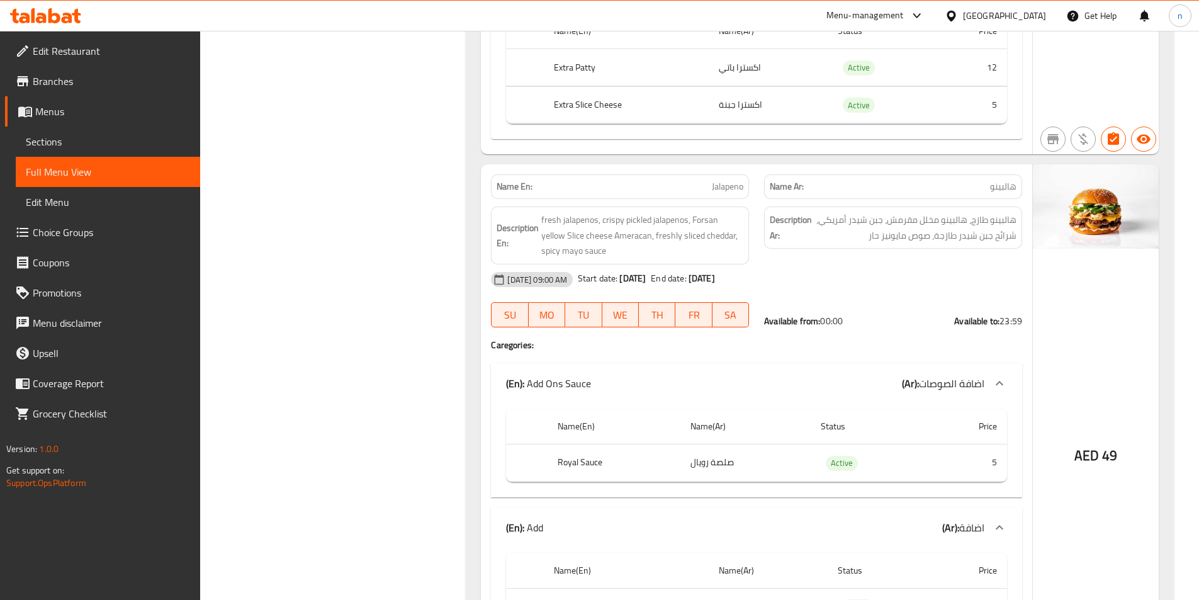
scroll to position [1184, 0]
click at [989, 246] on div "Description Ar: هالبينو طازج، هالبينو مخلل مقرمش، جبن شيدر أمريكي، شرائح جبن شي…" at bounding box center [893, 229] width 258 height 42
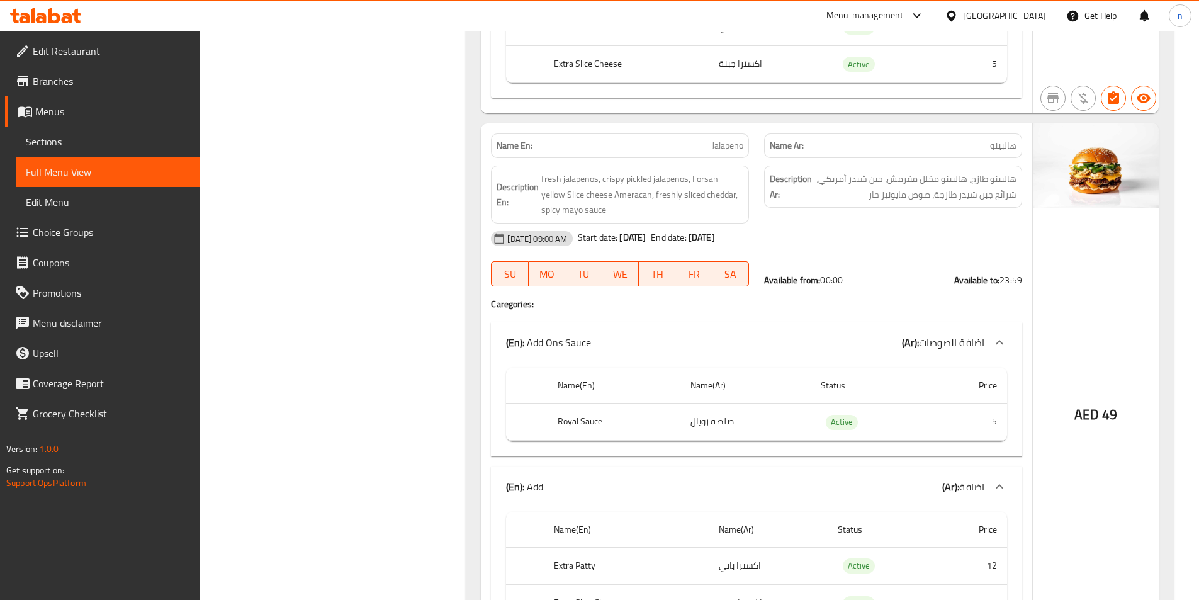
scroll to position [1247, 0]
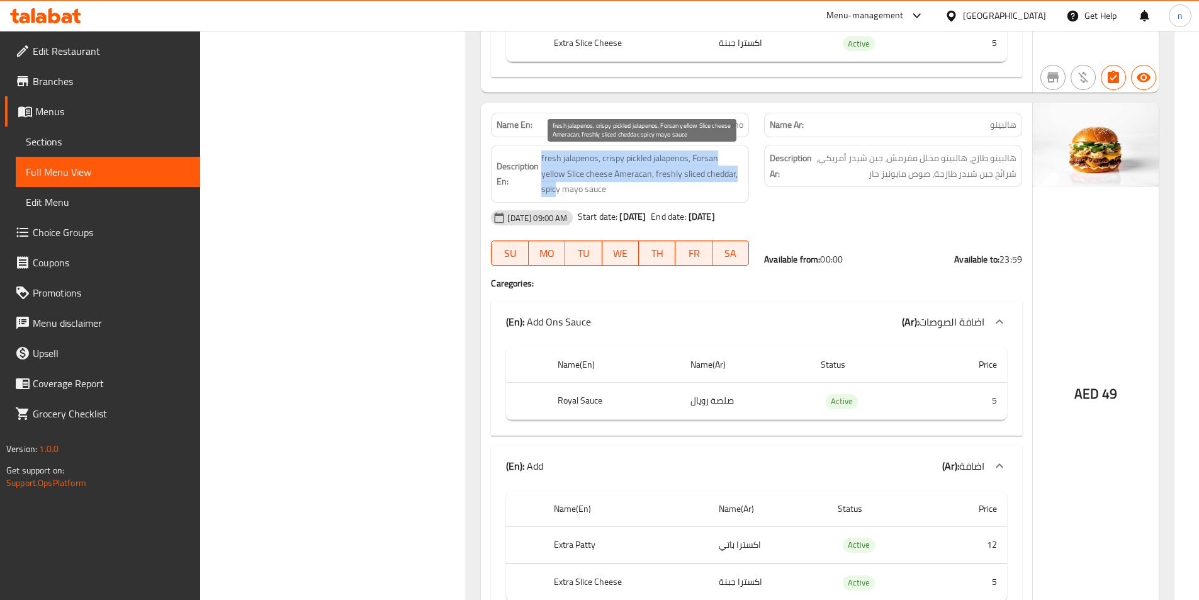
drag, startPoint x: 538, startPoint y: 184, endPoint x: 555, endPoint y: 184, distance: 16.4
click at [555, 184] on h6 "Description En: fresh jalapenos, crispy pickled jalapenos, Forsan yellow Slice …" at bounding box center [620, 173] width 247 height 47
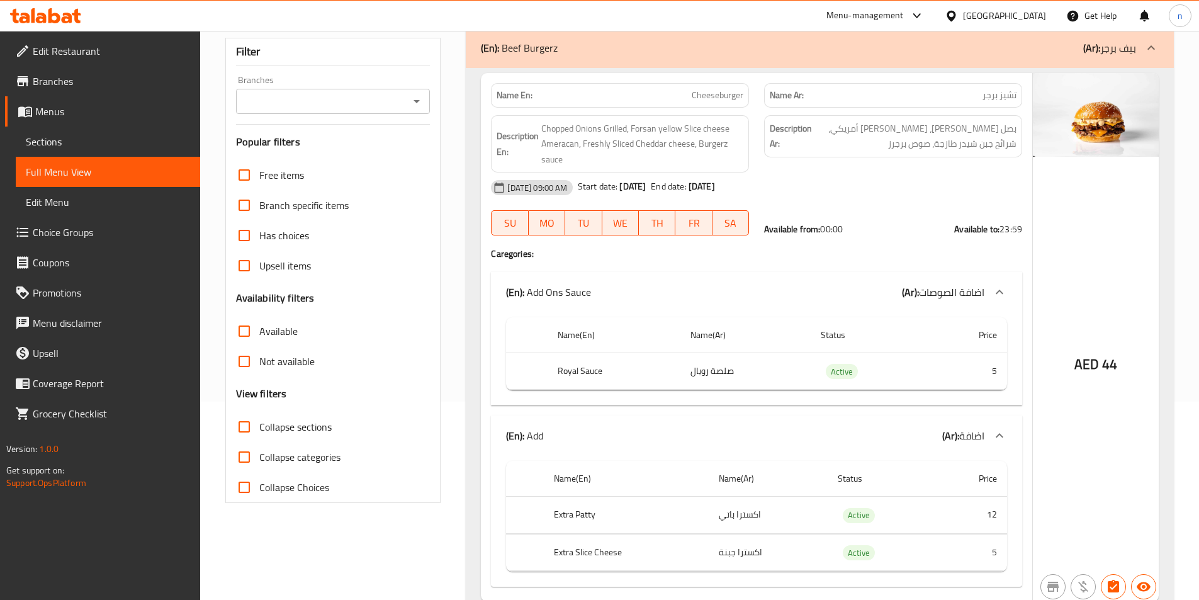
scroll to position [176, 0]
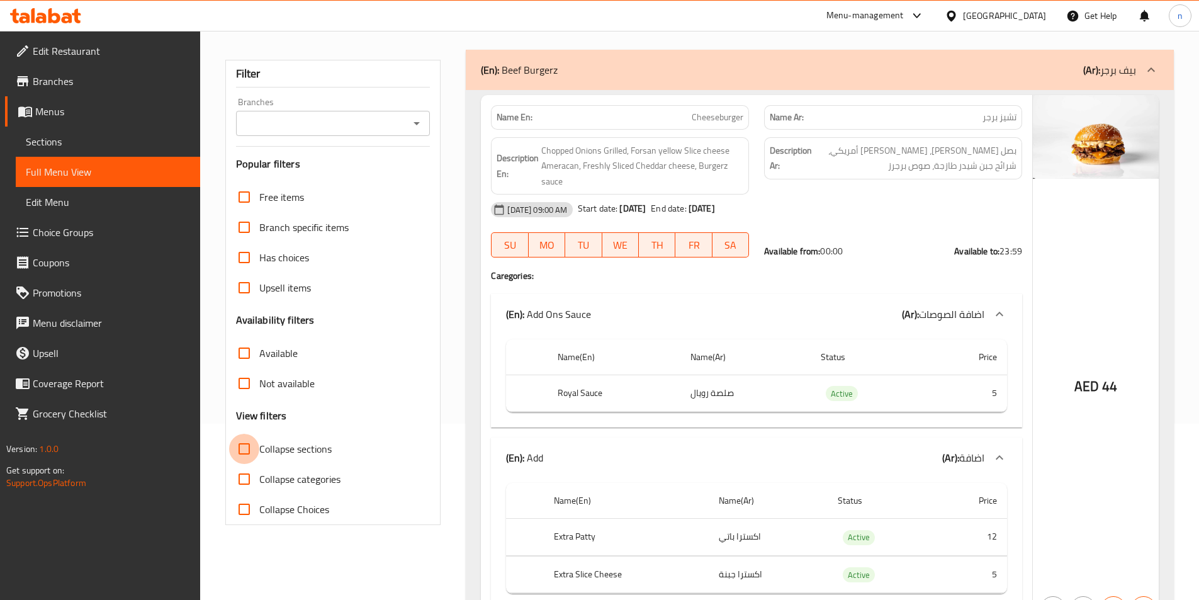
click at [258, 447] on input "Collapse sections" at bounding box center [244, 449] width 30 height 30
checkbox input "true"
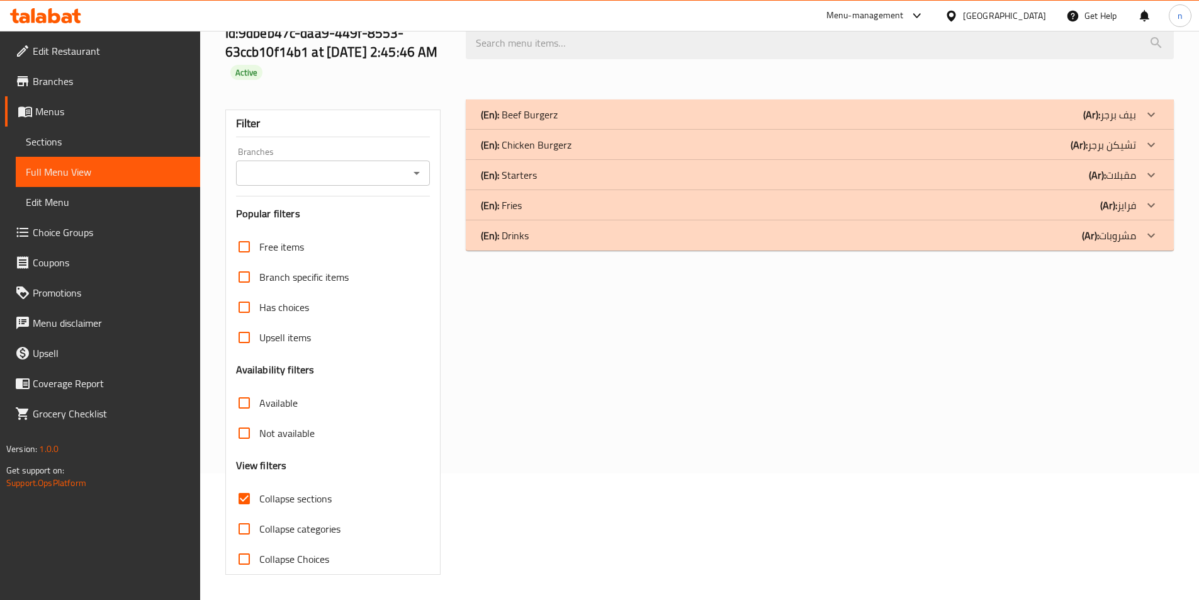
scroll to position [127, 0]
click at [537, 173] on div "(En): Starters (Ar): مقبلات" at bounding box center [808, 174] width 655 height 15
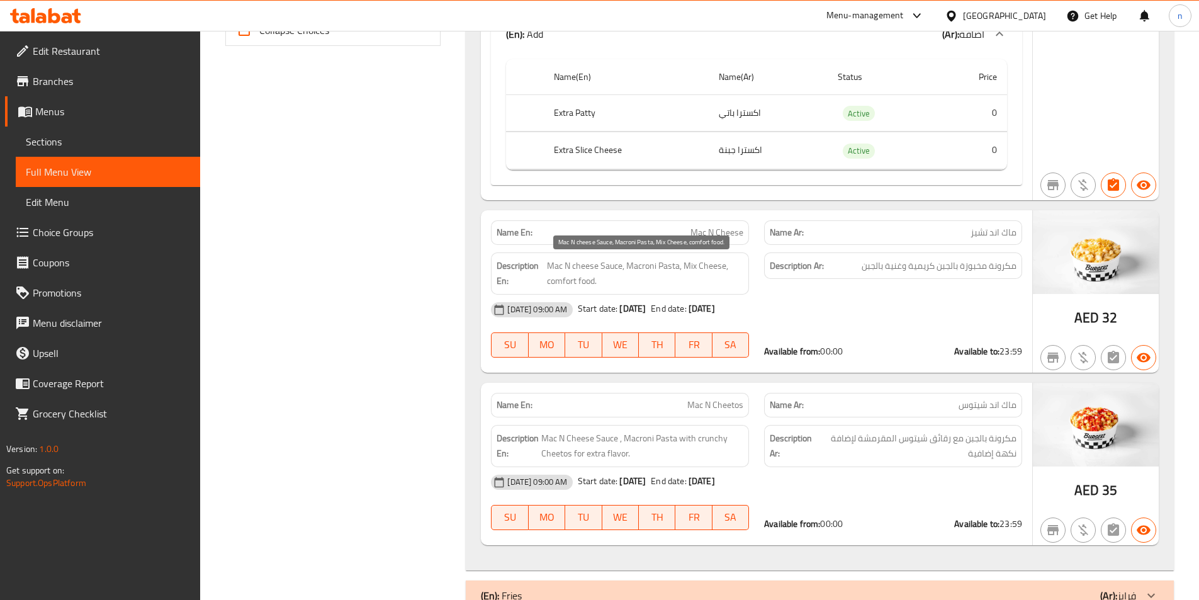
scroll to position [722, 0]
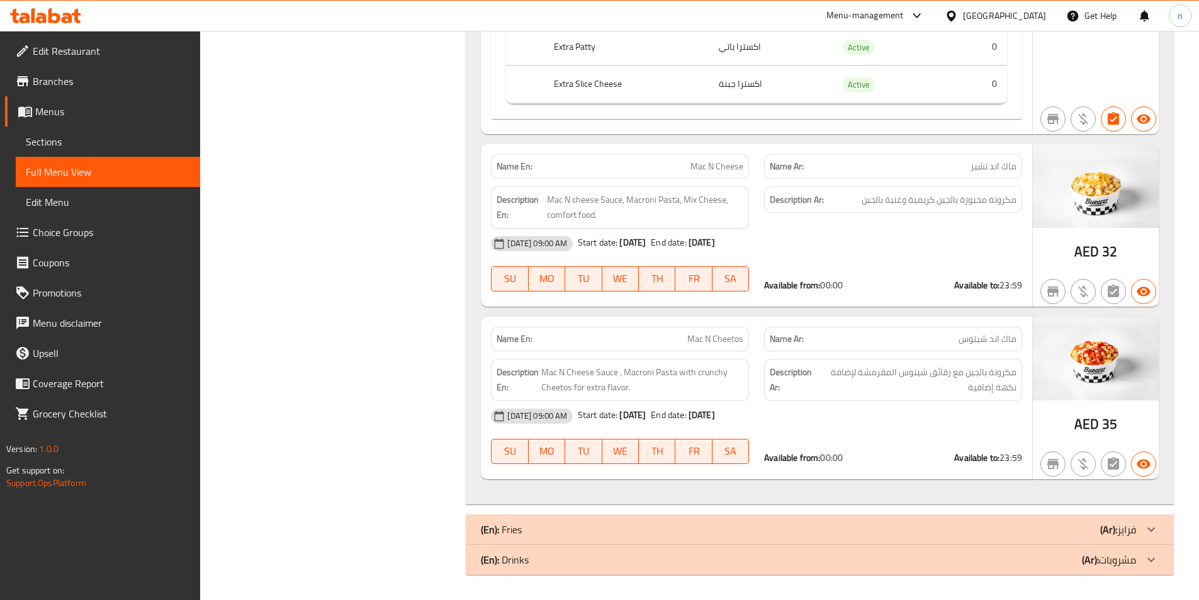
click at [561, 528] on div "(En): [PERSON_NAME] (Ar): [PERSON_NAME]" at bounding box center [808, 529] width 655 height 15
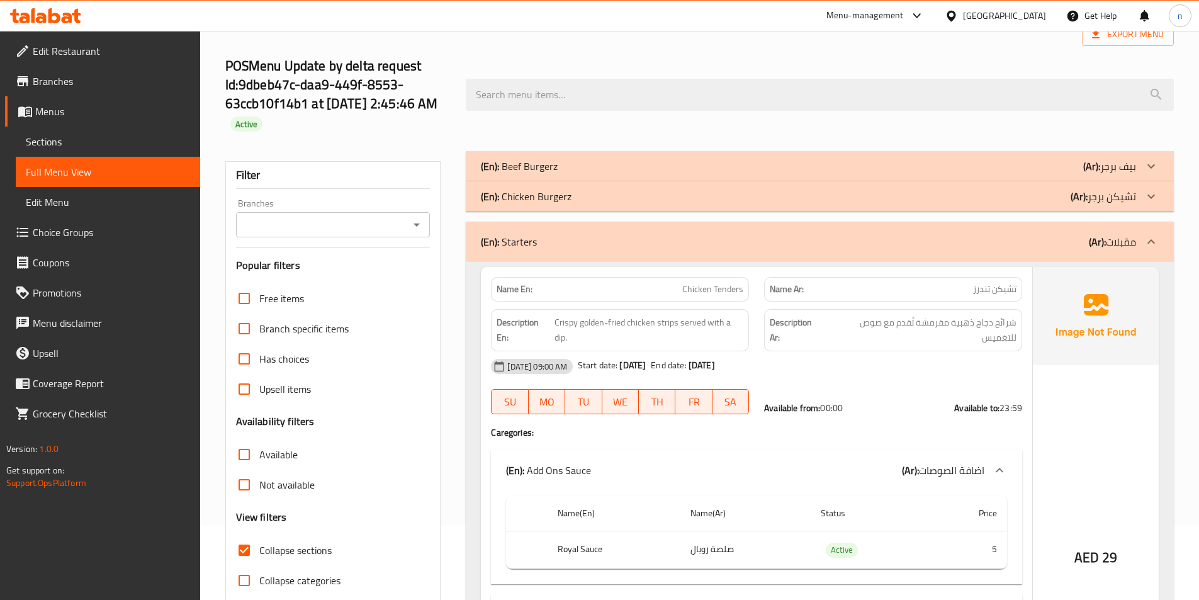
scroll to position [0, 0]
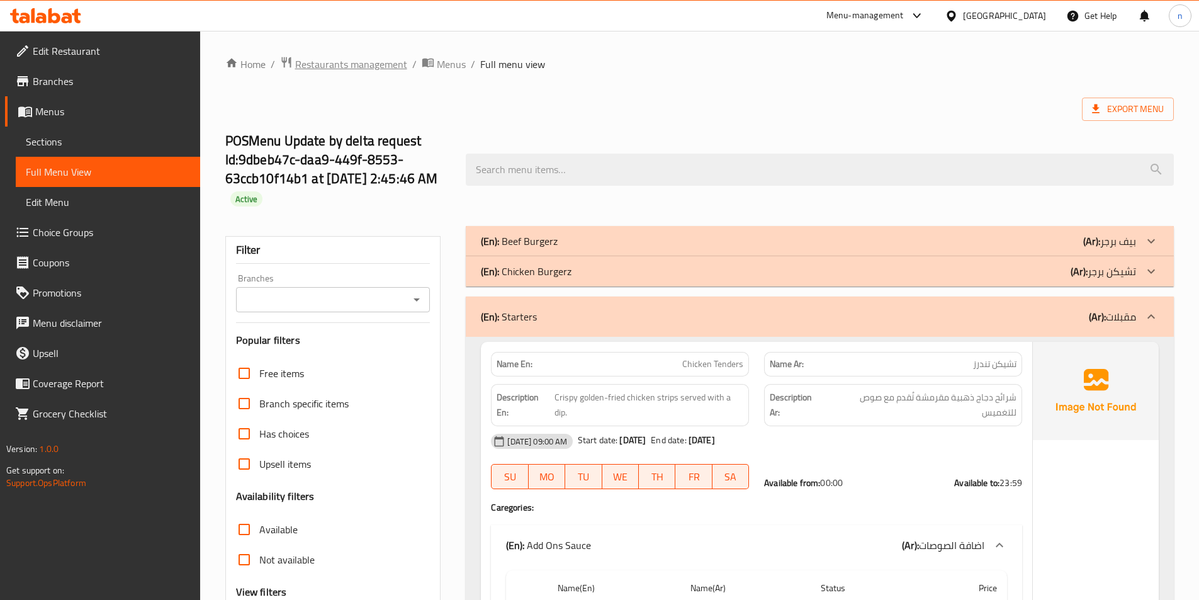
click at [354, 64] on span "Restaurants management" at bounding box center [351, 64] width 112 height 15
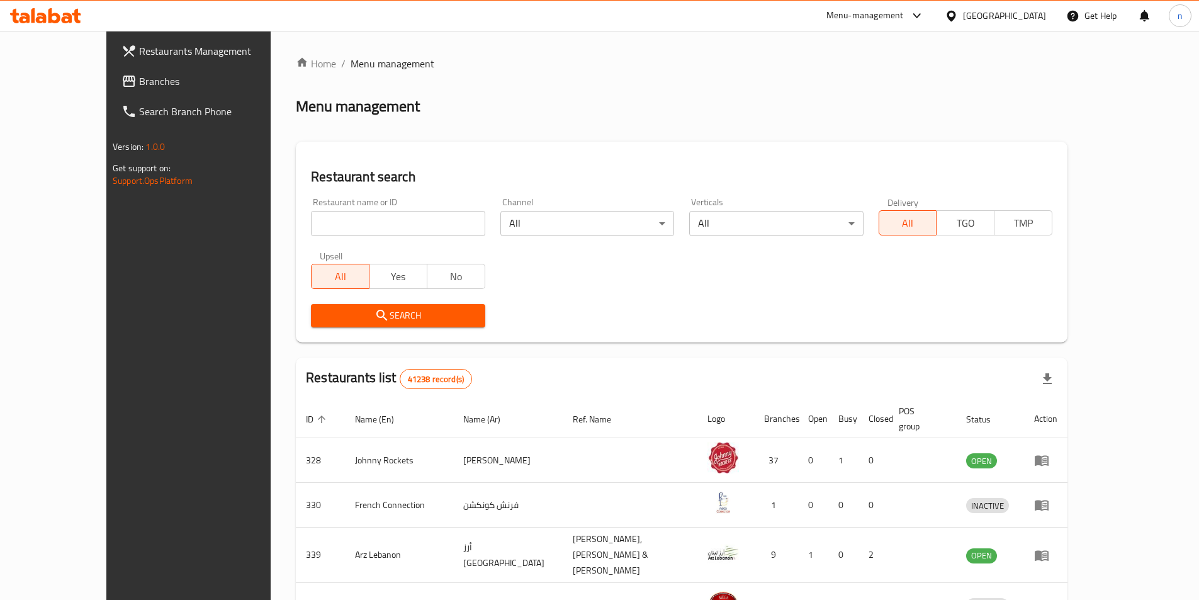
click at [139, 87] on span "Branches" at bounding box center [217, 81] width 157 height 15
